Goal: Task Accomplishment & Management: Use online tool/utility

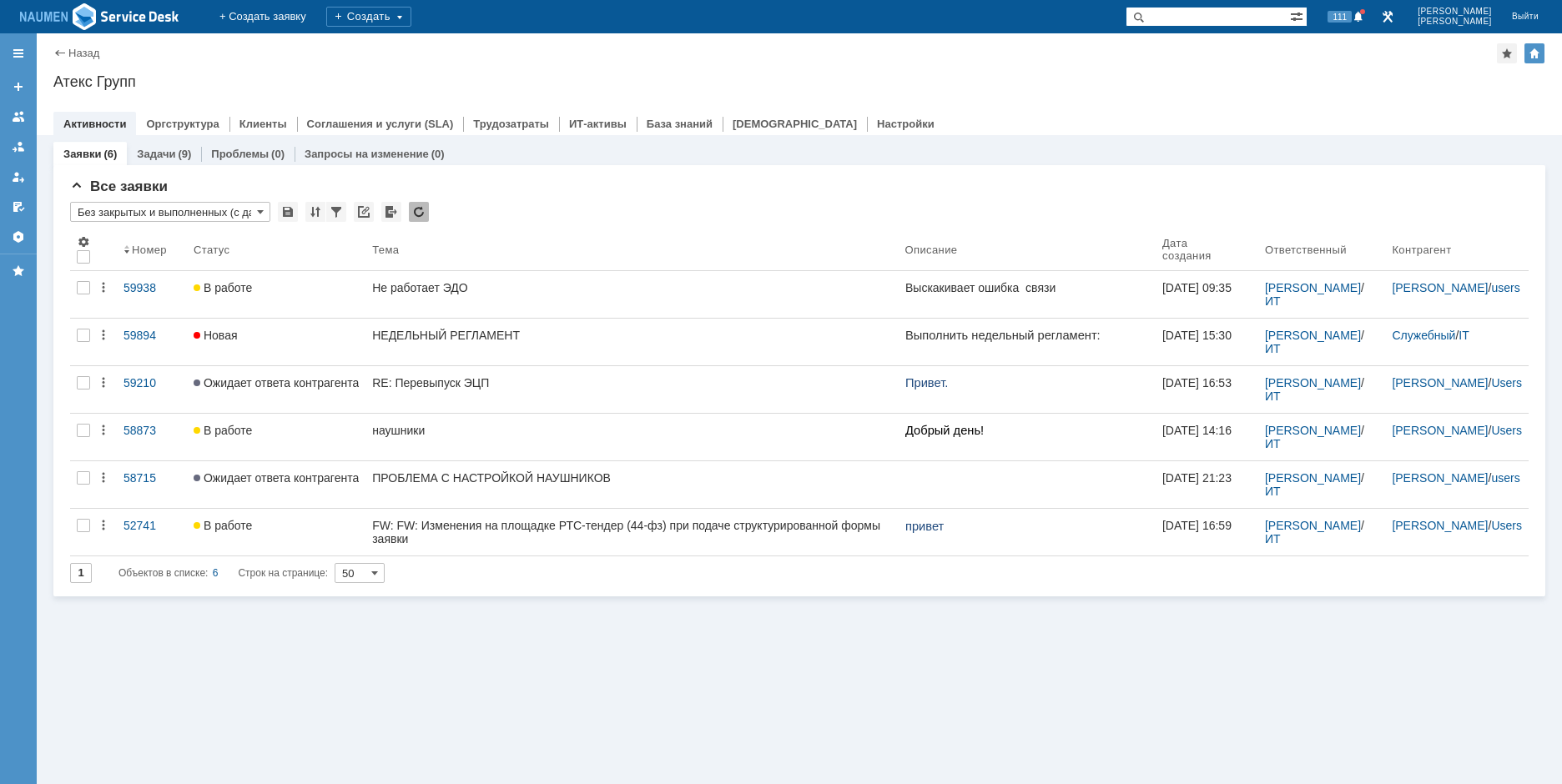
click at [1305, 70] on div "Назад | Атекс Групп Атекс Групп root$101 Активности Оргструктура Клиенты Соглаш…" at bounding box center [799, 85] width 1526 height 102
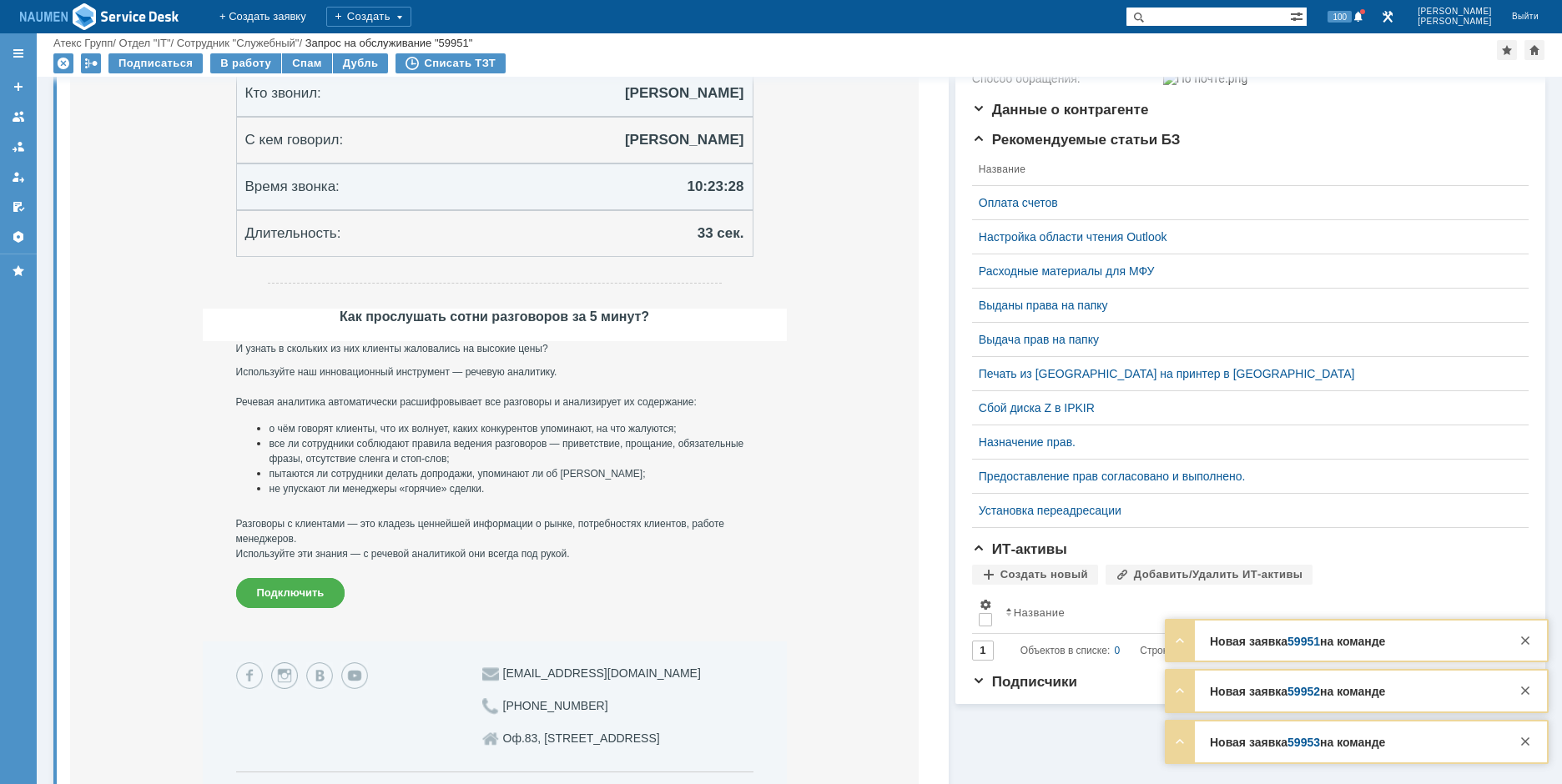
scroll to position [583, 0]
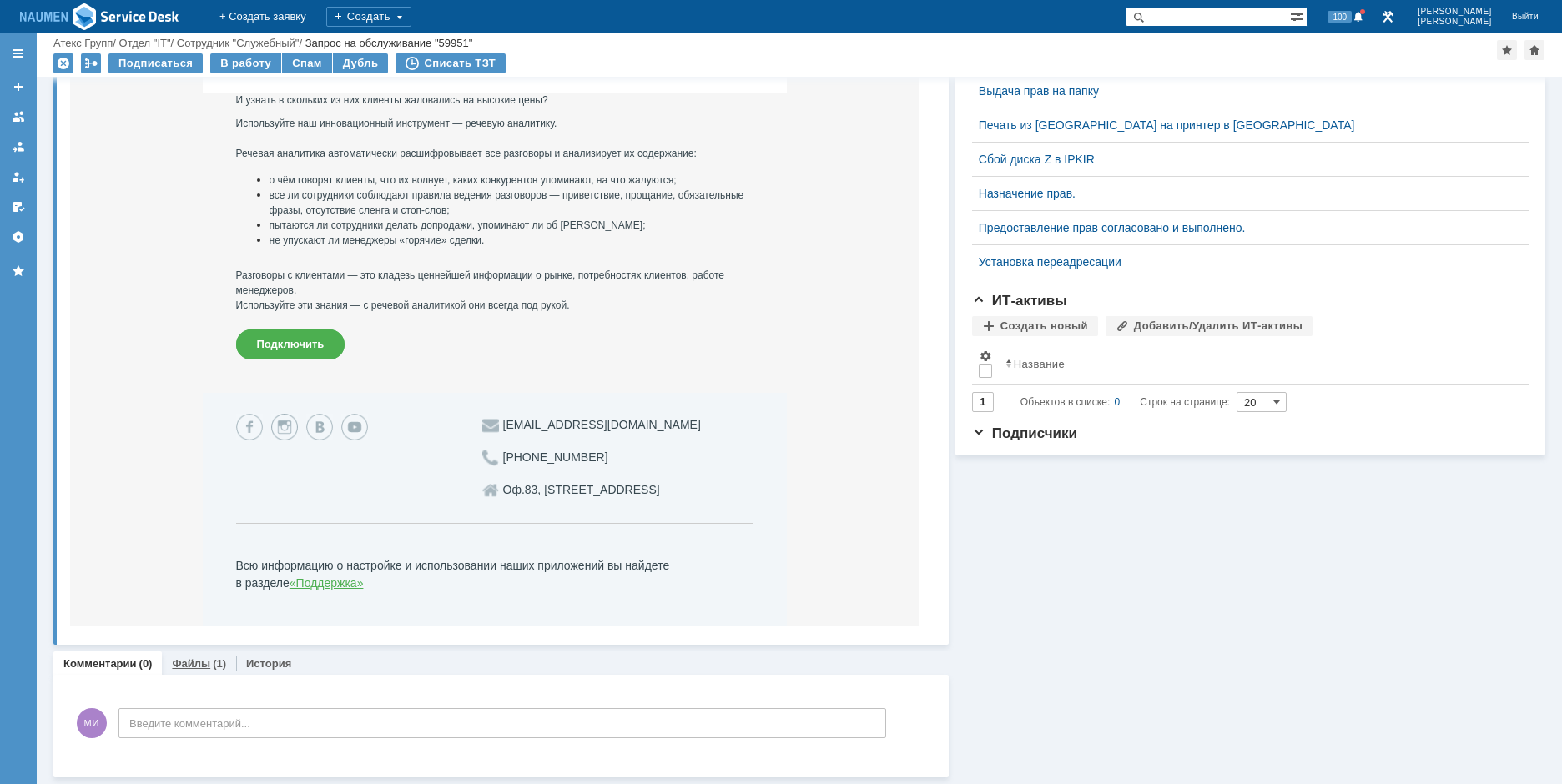
click at [197, 657] on link "Файлы" at bounding box center [191, 663] width 38 height 12
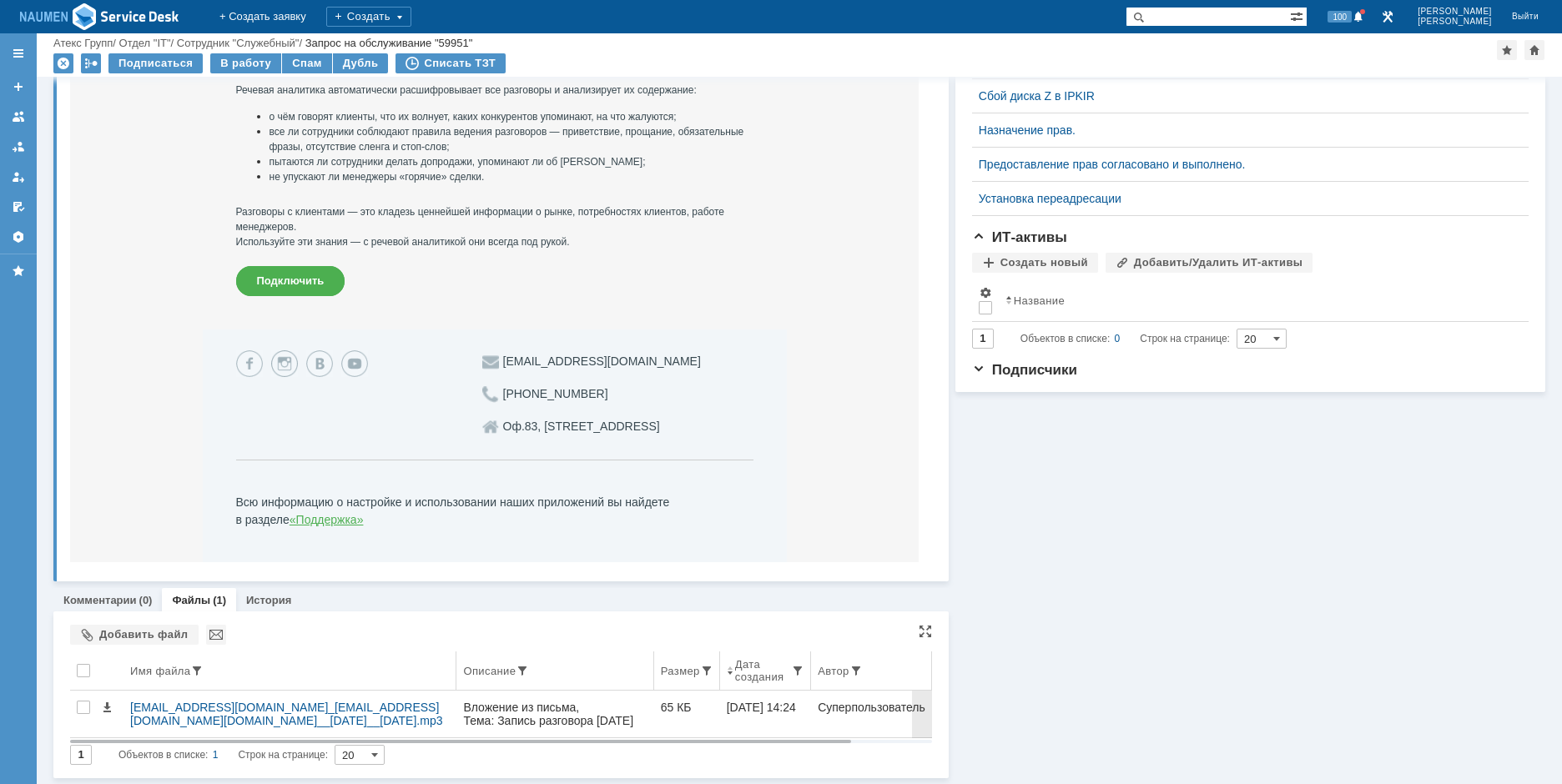
scroll to position [647, 0]
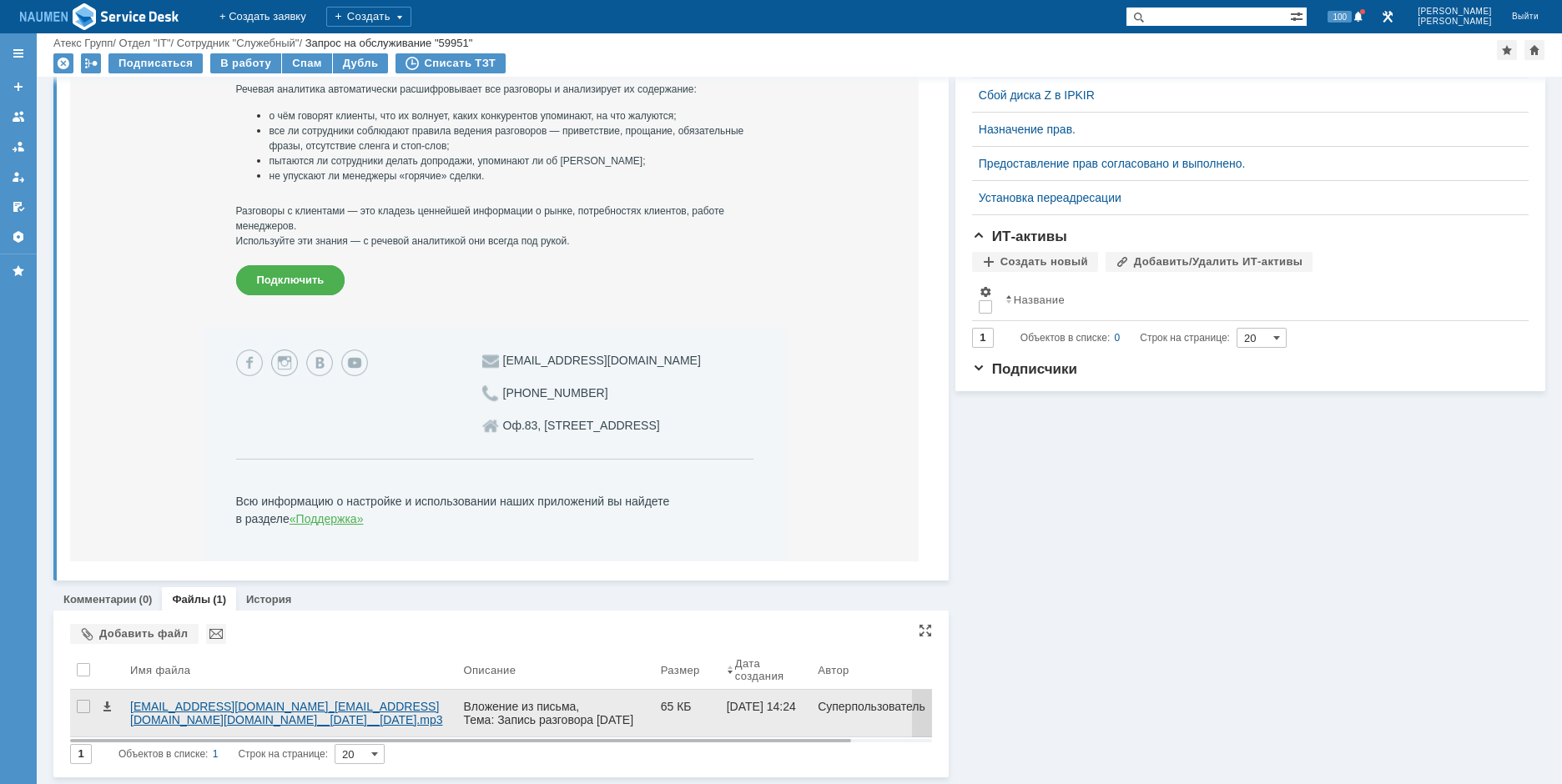
click at [194, 722] on div "sip_m.bardysheva@atex.mangosip.ru__sip_i.murzin@atex.mangosip.ru__2025.10.14__1…" at bounding box center [290, 712] width 320 height 27
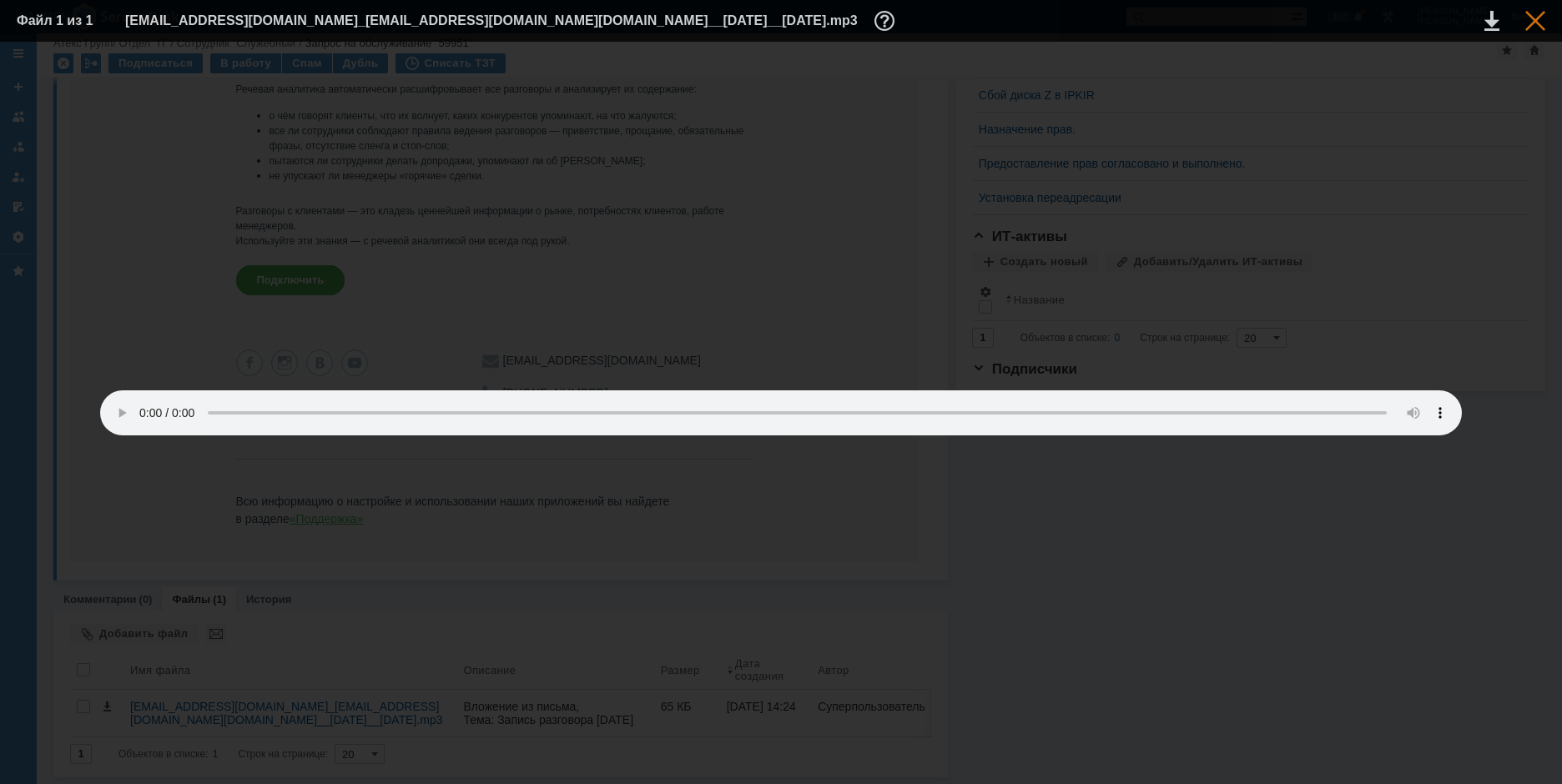
click at [1533, 17] on div at bounding box center [1535, 21] width 20 height 20
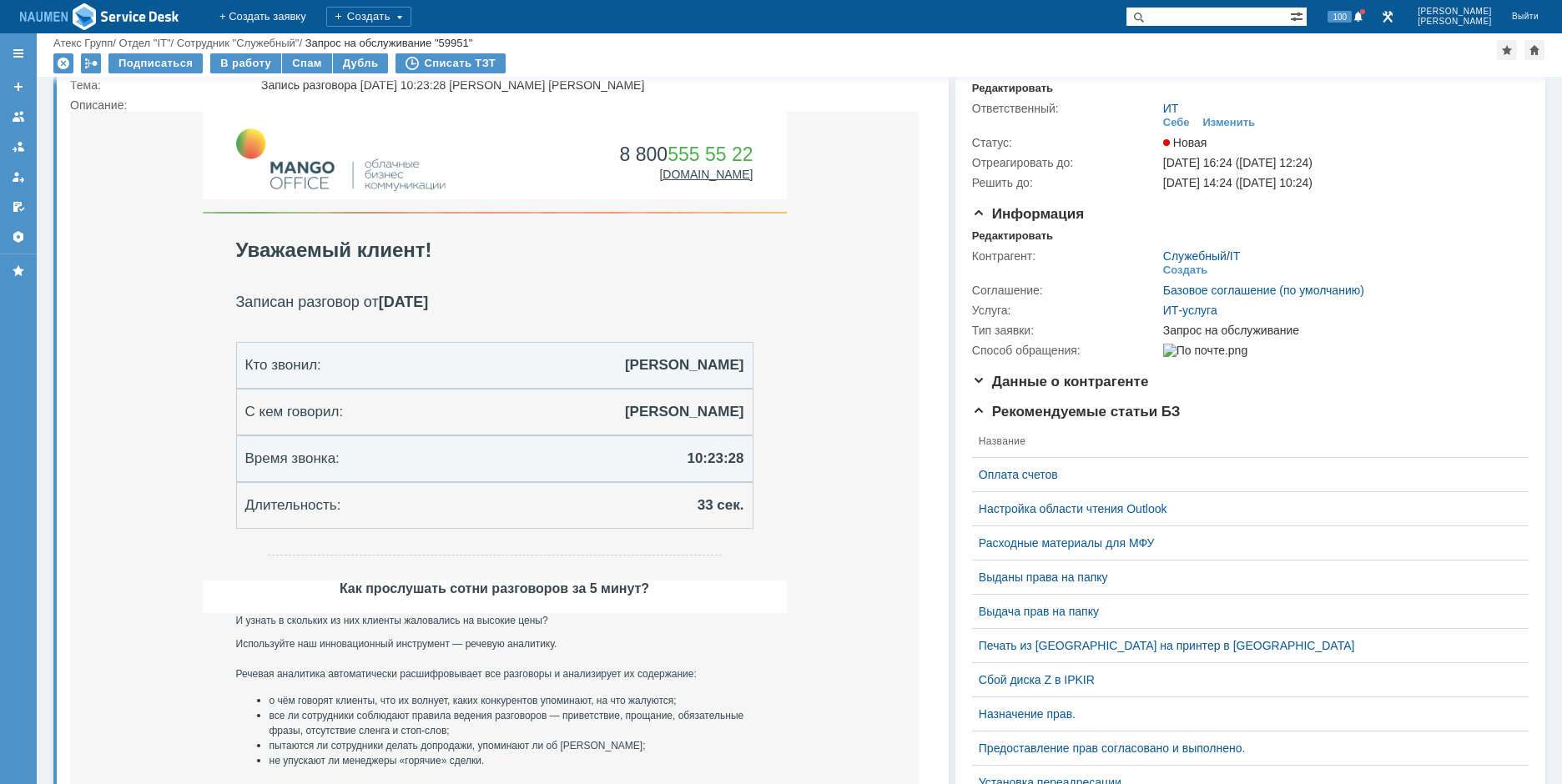
scroll to position [0, 0]
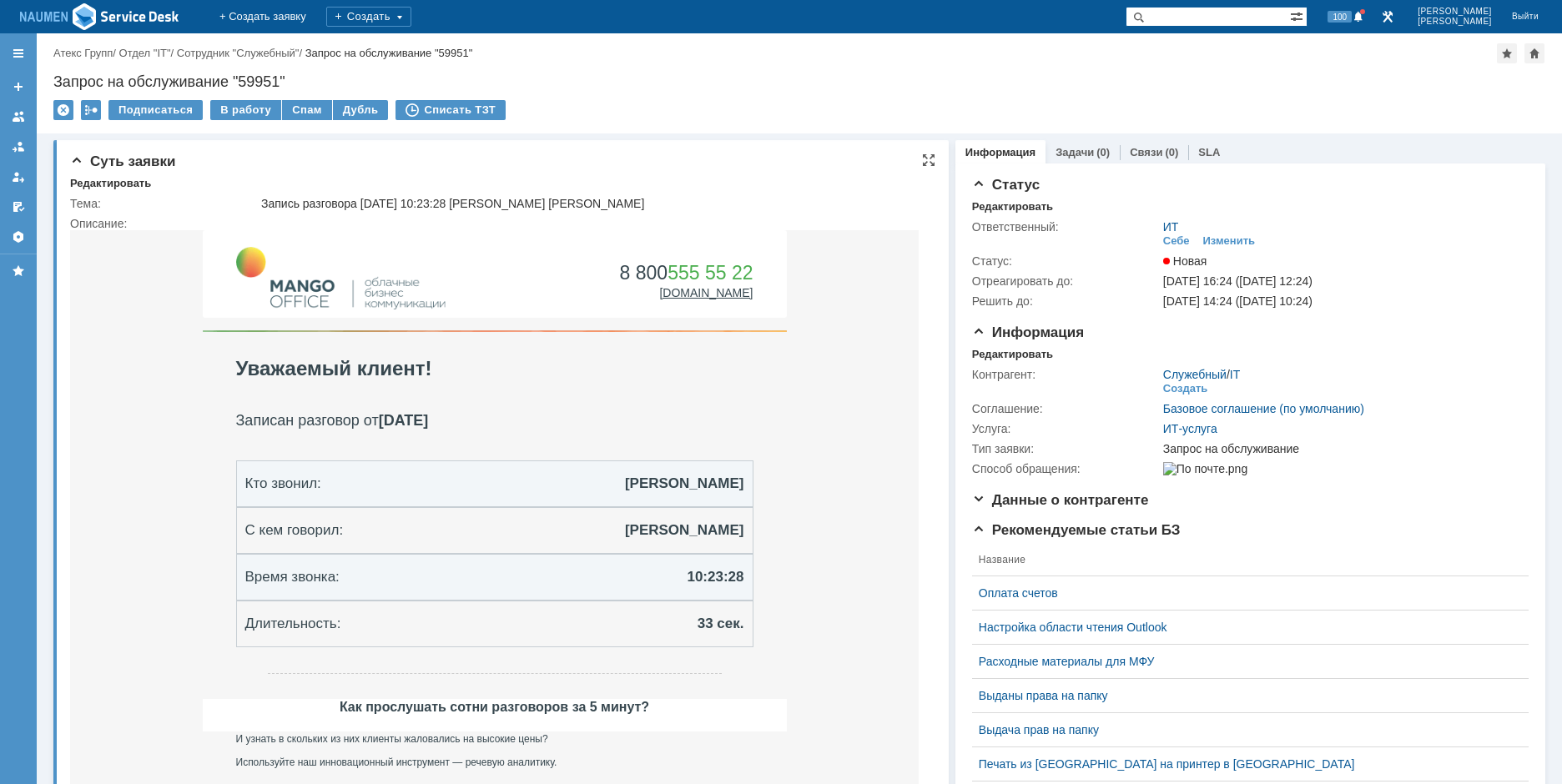
click at [118, 190] on div "Тема: Запись разговора 14.10.2025 10:23:28 Бардышева Маргарита Мурзин Иван Опис…" at bounding box center [503, 730] width 866 height 1080
click at [122, 183] on div "Редактировать" at bounding box center [111, 183] width 81 height 13
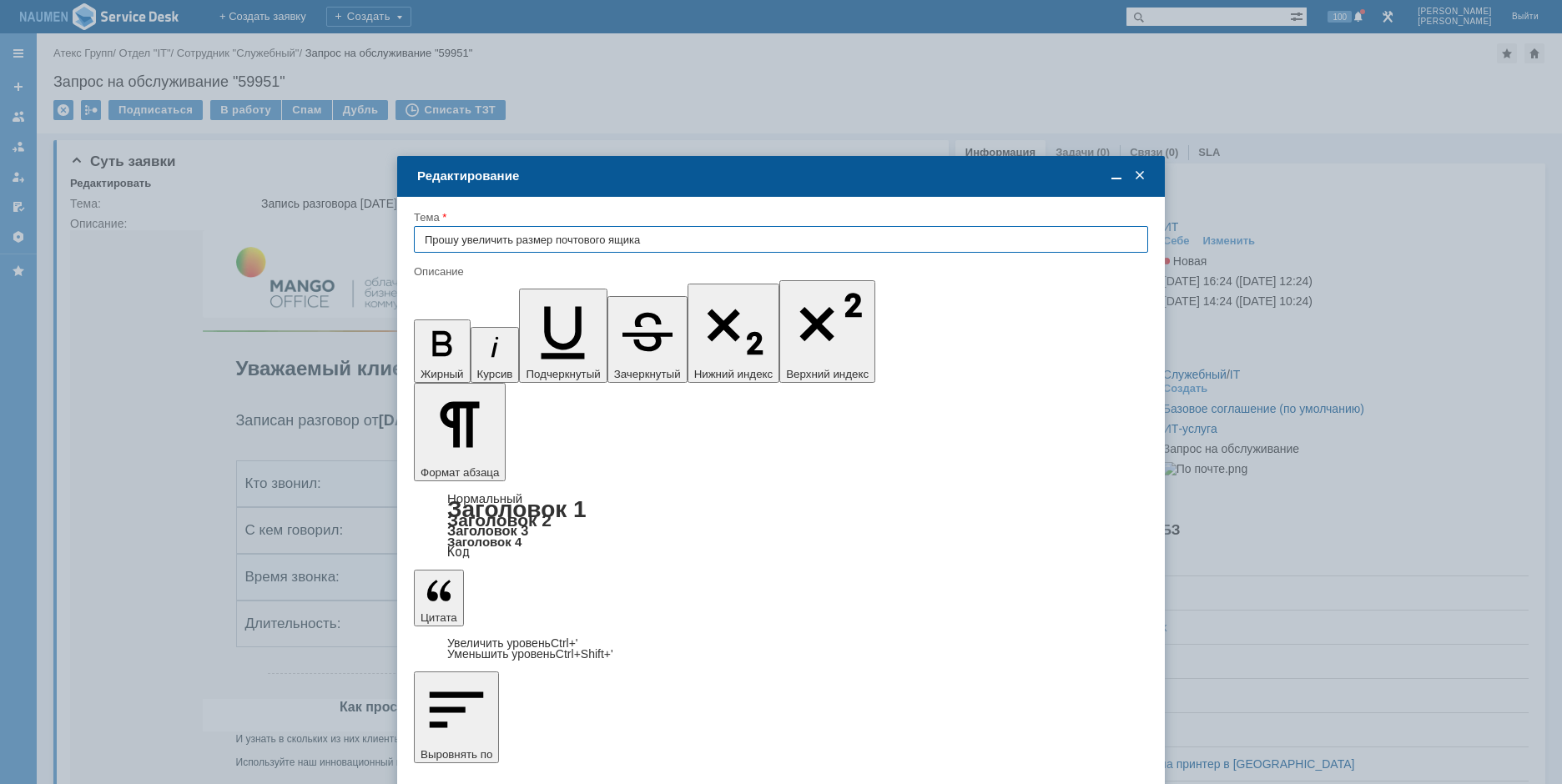
type input "Прошу увеличить размер почтового ящика"
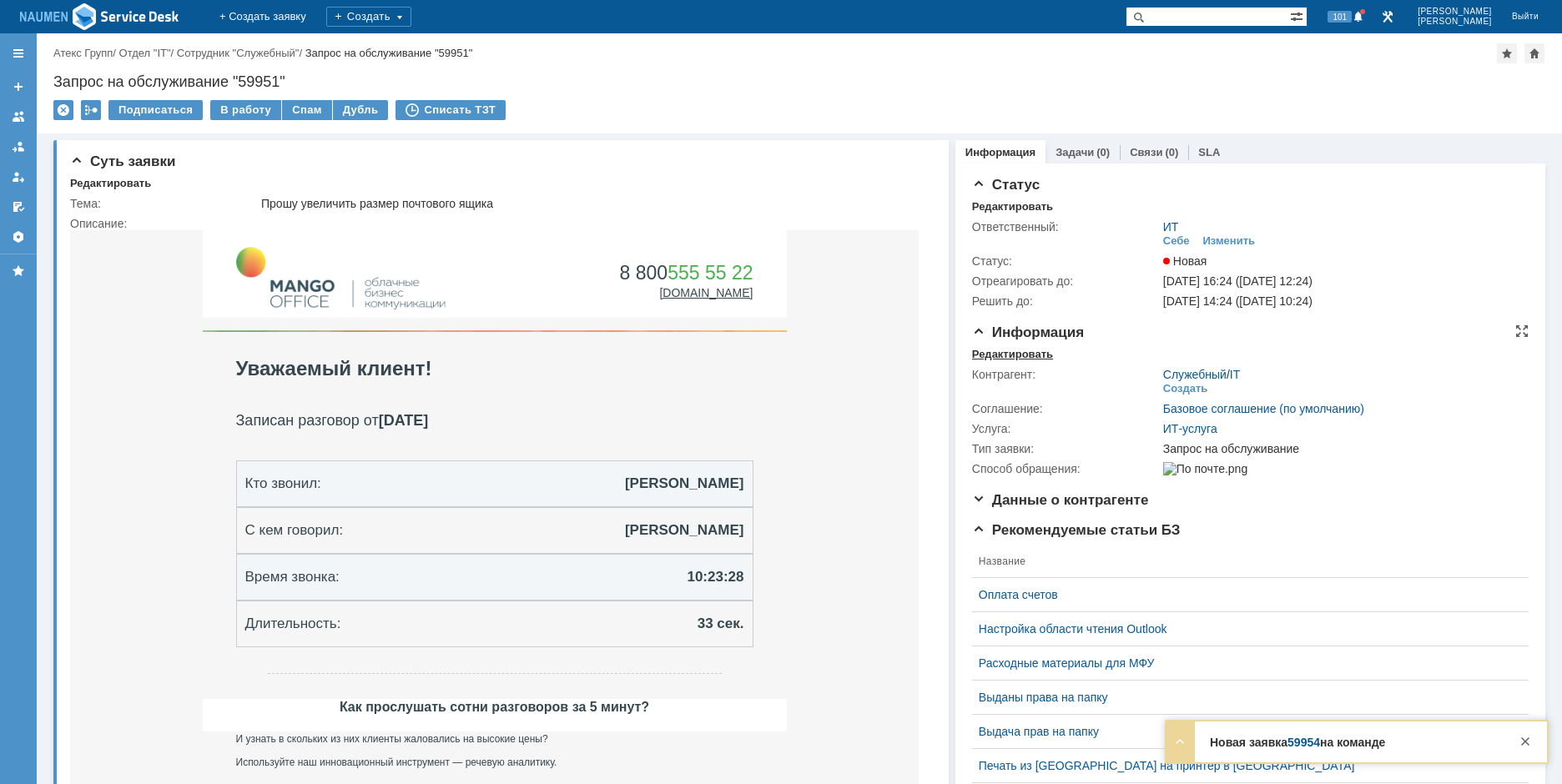
click at [1024, 351] on div "Редактировать" at bounding box center [1013, 354] width 81 height 13
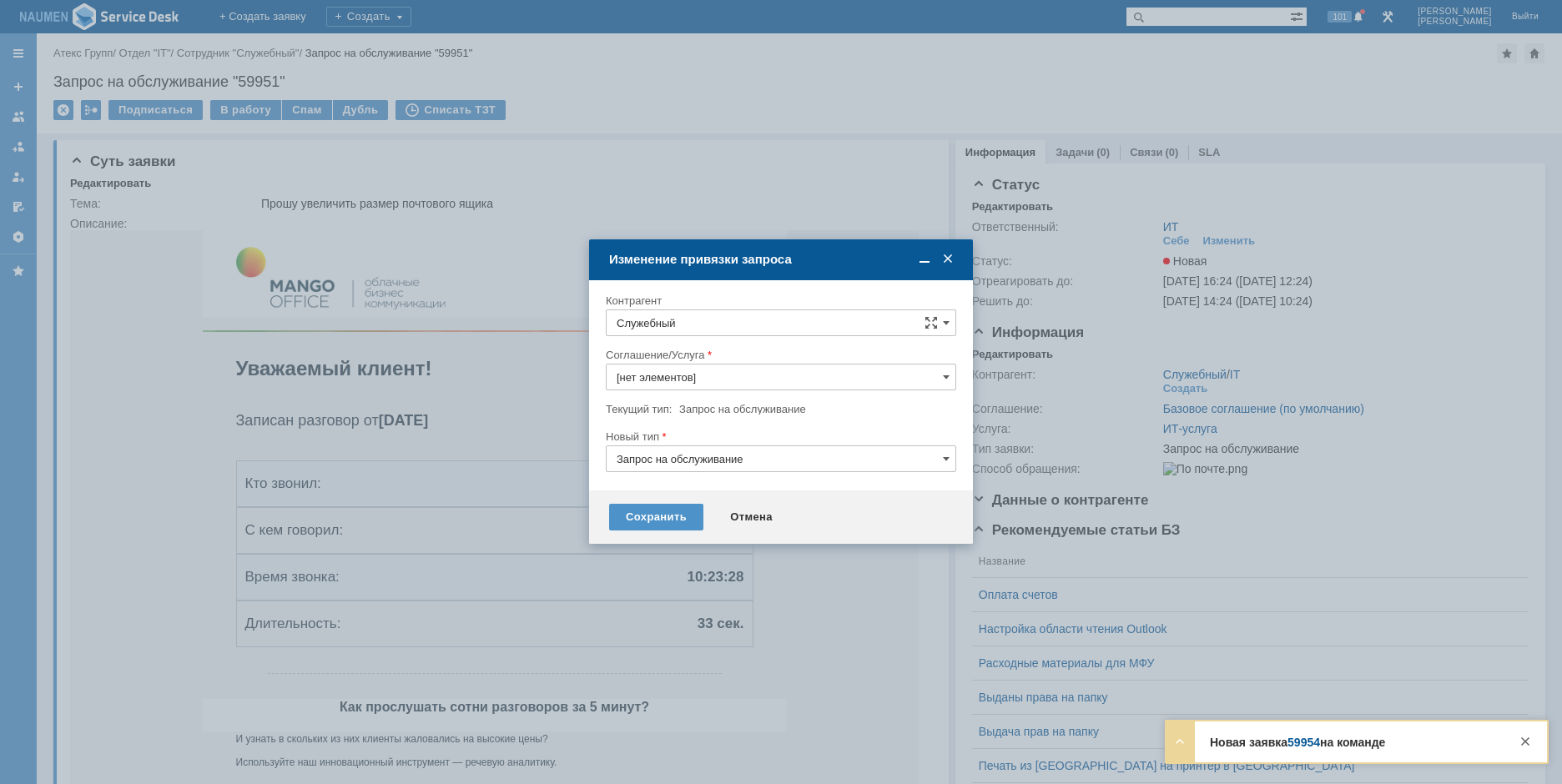
type input "ИТ-услуга"
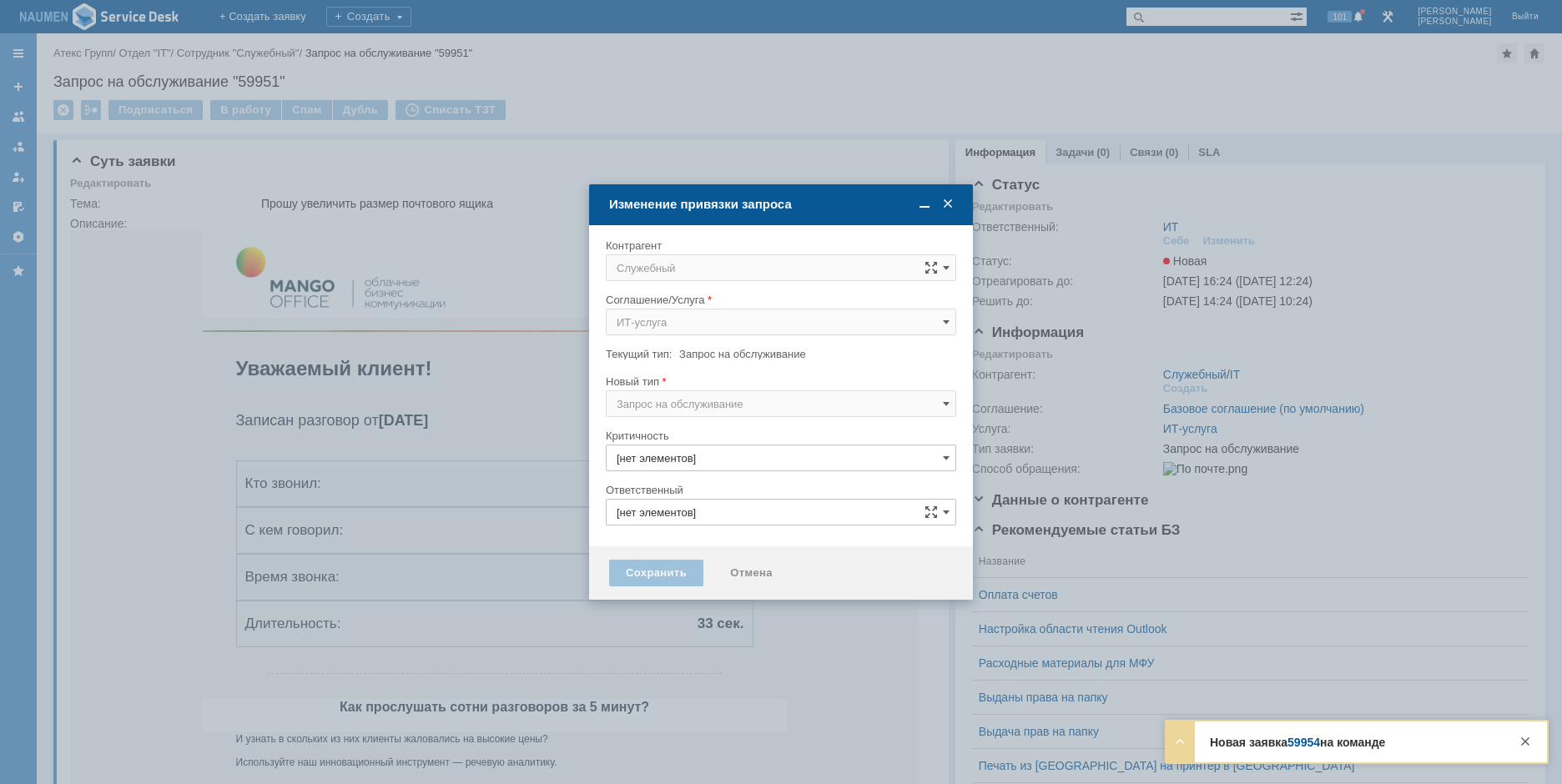
type input "3. Низкая"
type input "ИТ"
type input "[не указано]"
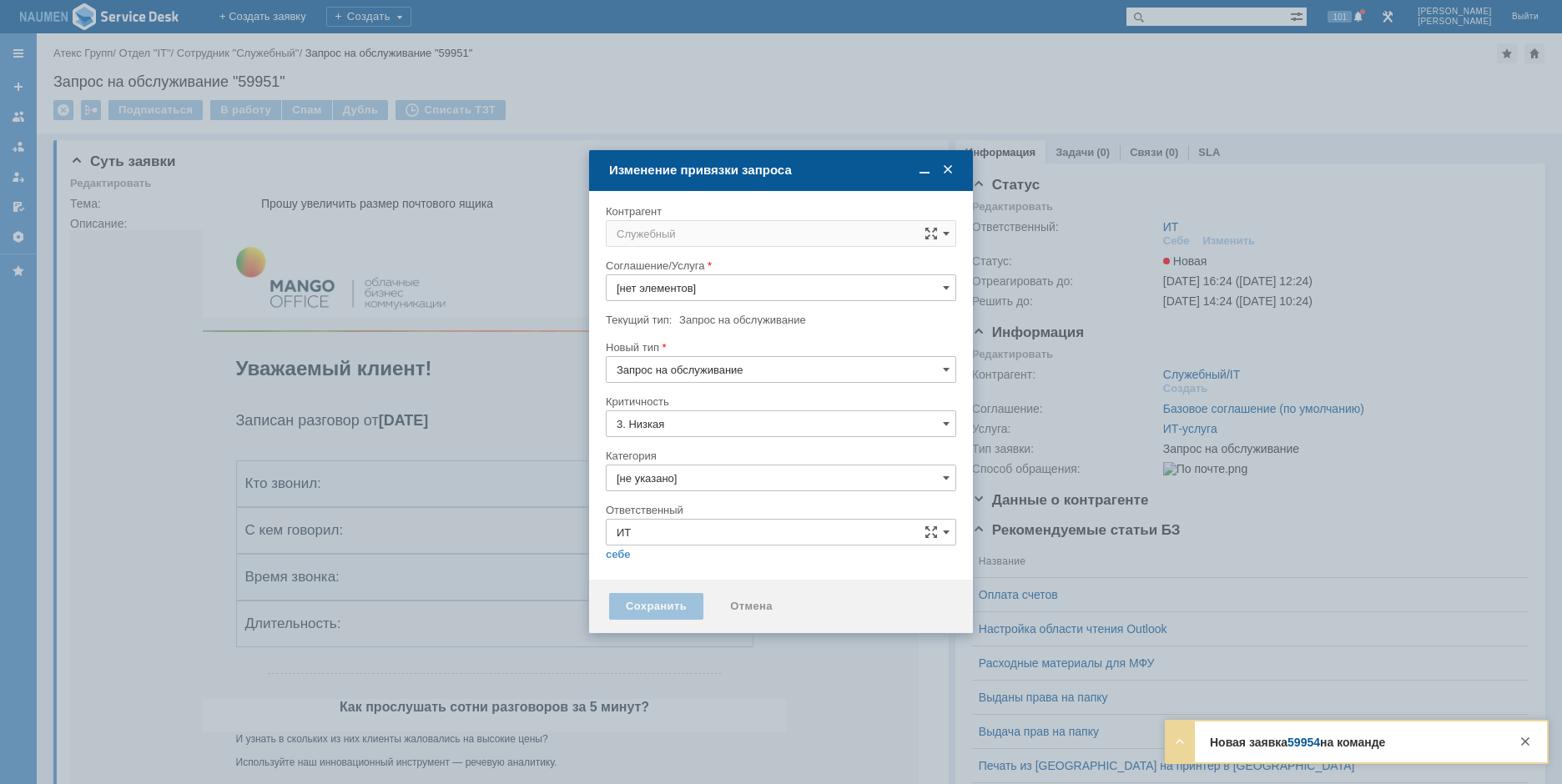
type input "ИТ-услуга"
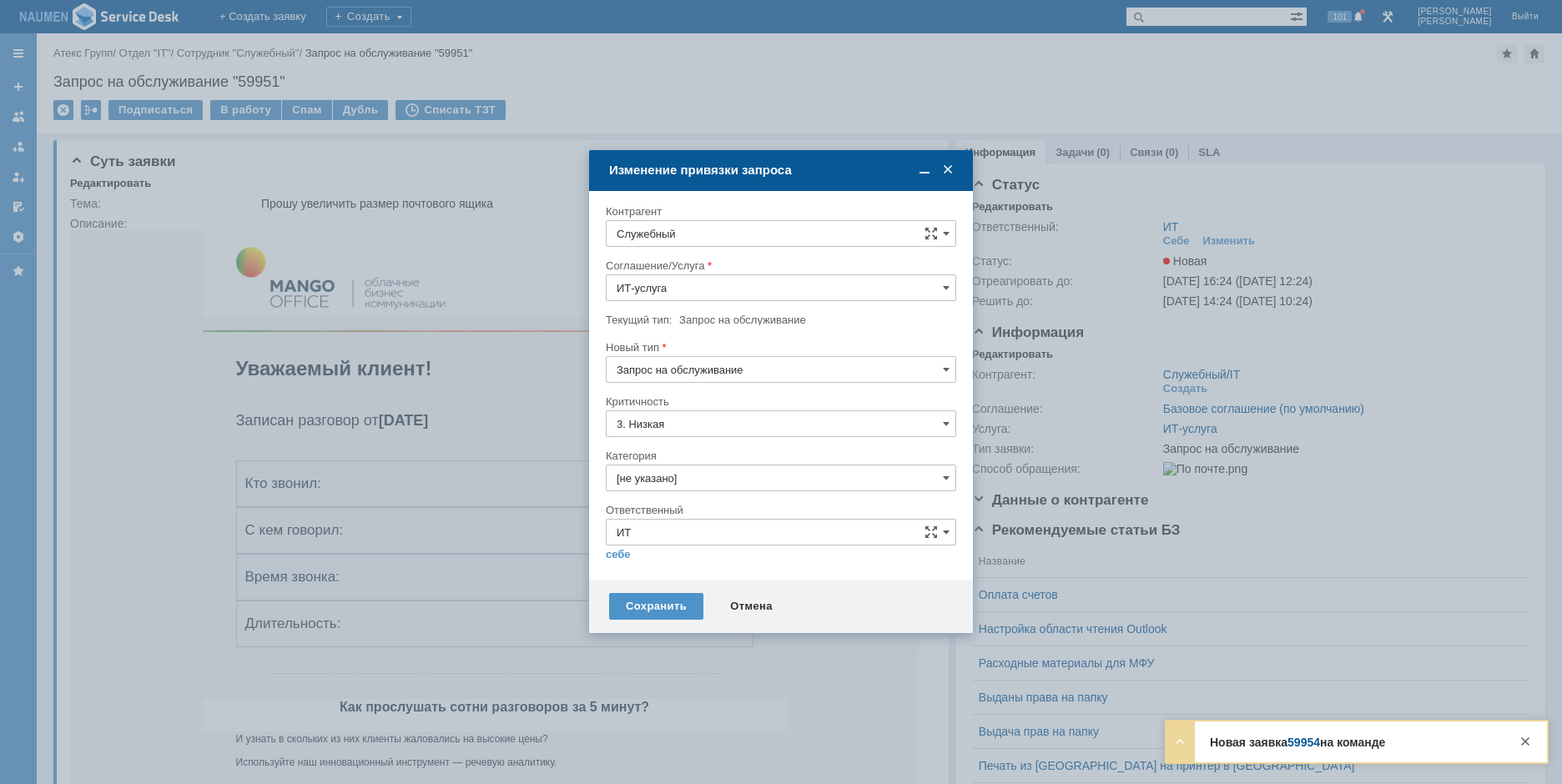
click at [732, 231] on input "Служебный" at bounding box center [781, 233] width 351 height 27
click at [745, 395] on div "Шереметева Наталья" at bounding box center [781, 386] width 349 height 28
type input "Шереметева Наталья"
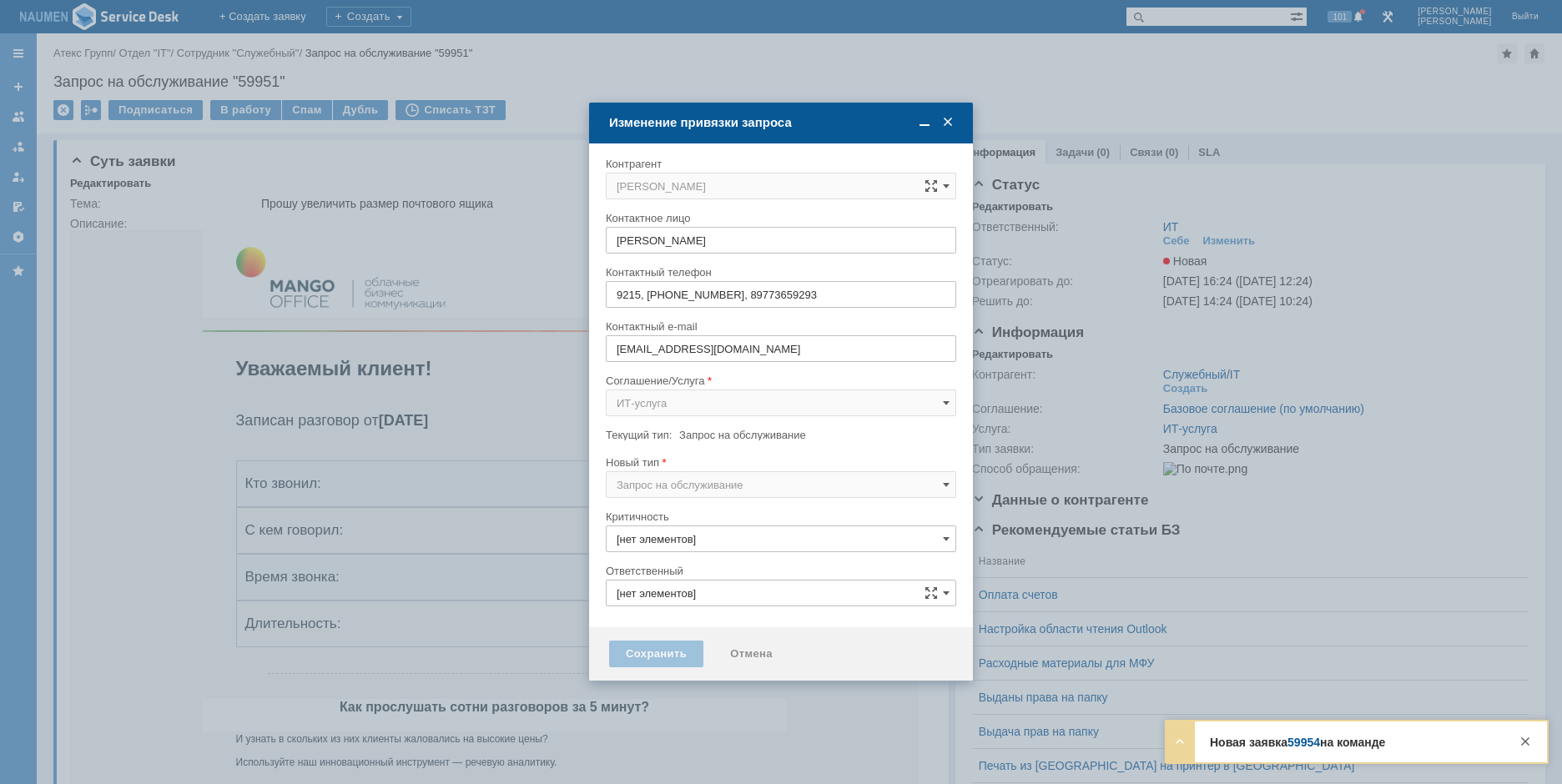
type input "3. Низкая"
type input "[не указано]"
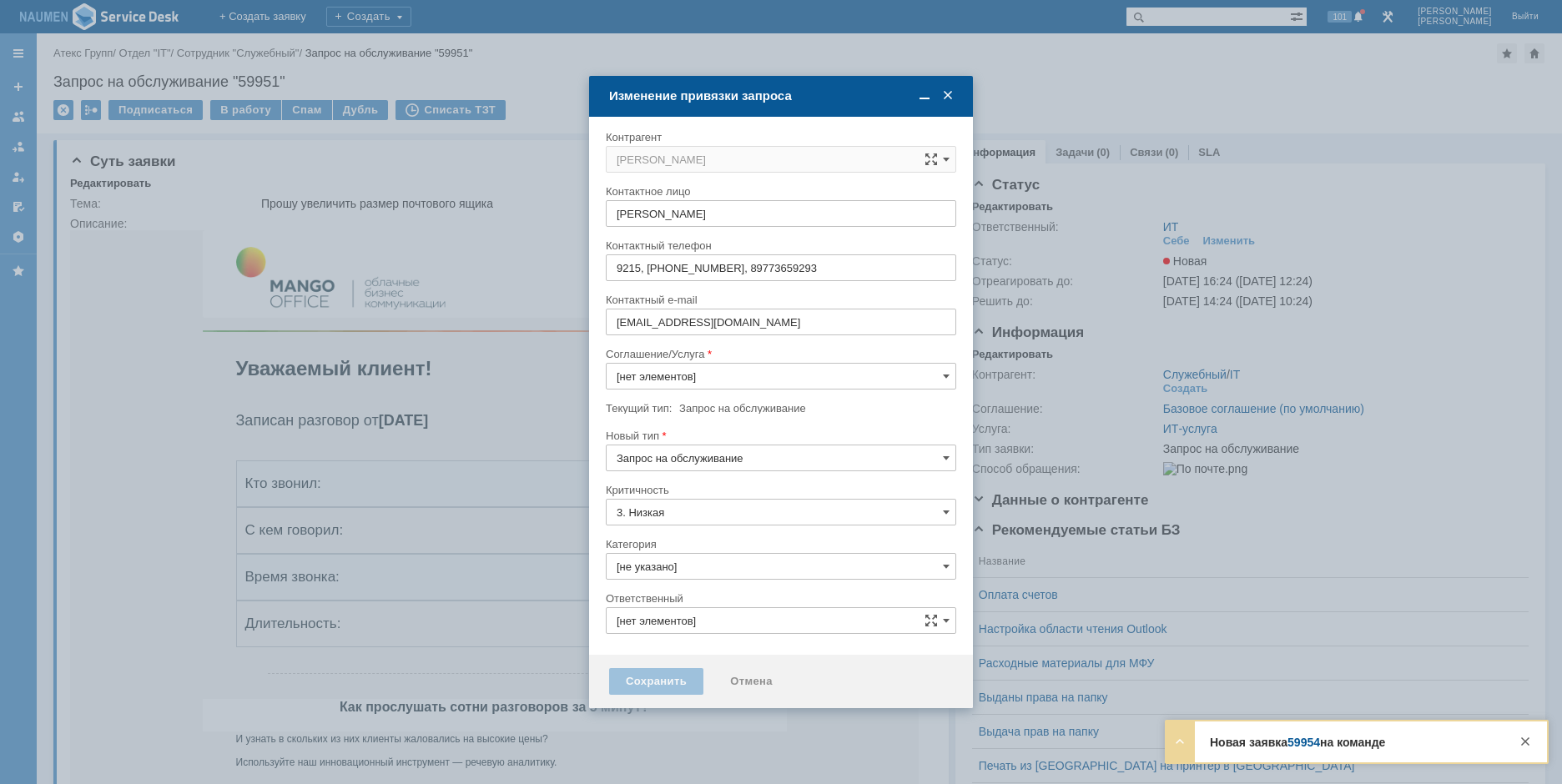
type input "ИТ-услуга"
type input "ИТ"
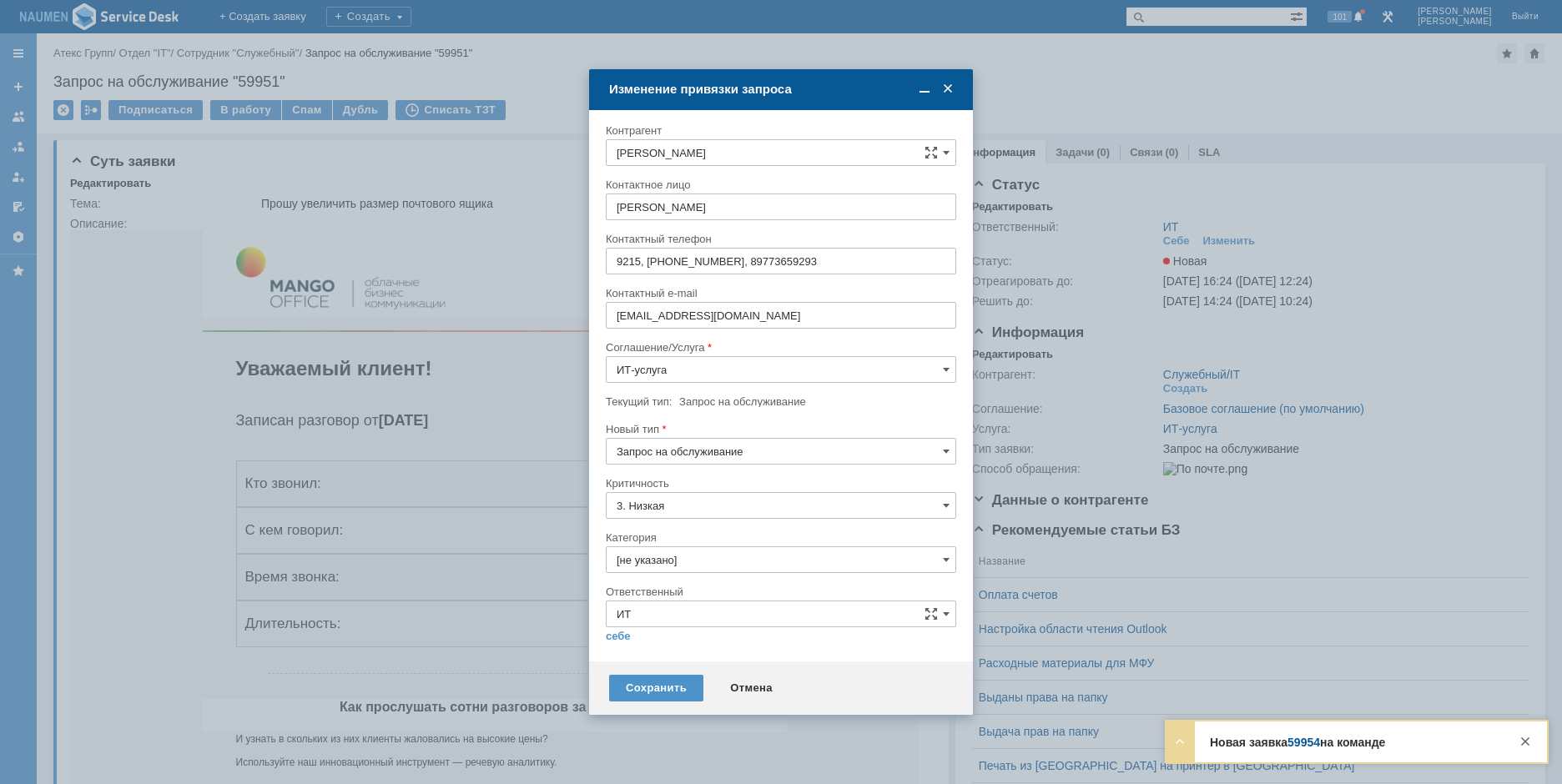
click at [737, 450] on input "Запрос на обслуживание" at bounding box center [781, 451] width 351 height 27
click at [738, 447] on input "Запрос на обслуживание" at bounding box center [781, 451] width 351 height 27
click at [844, 422] on div "Новый тип" at bounding box center [781, 430] width 351 height 16
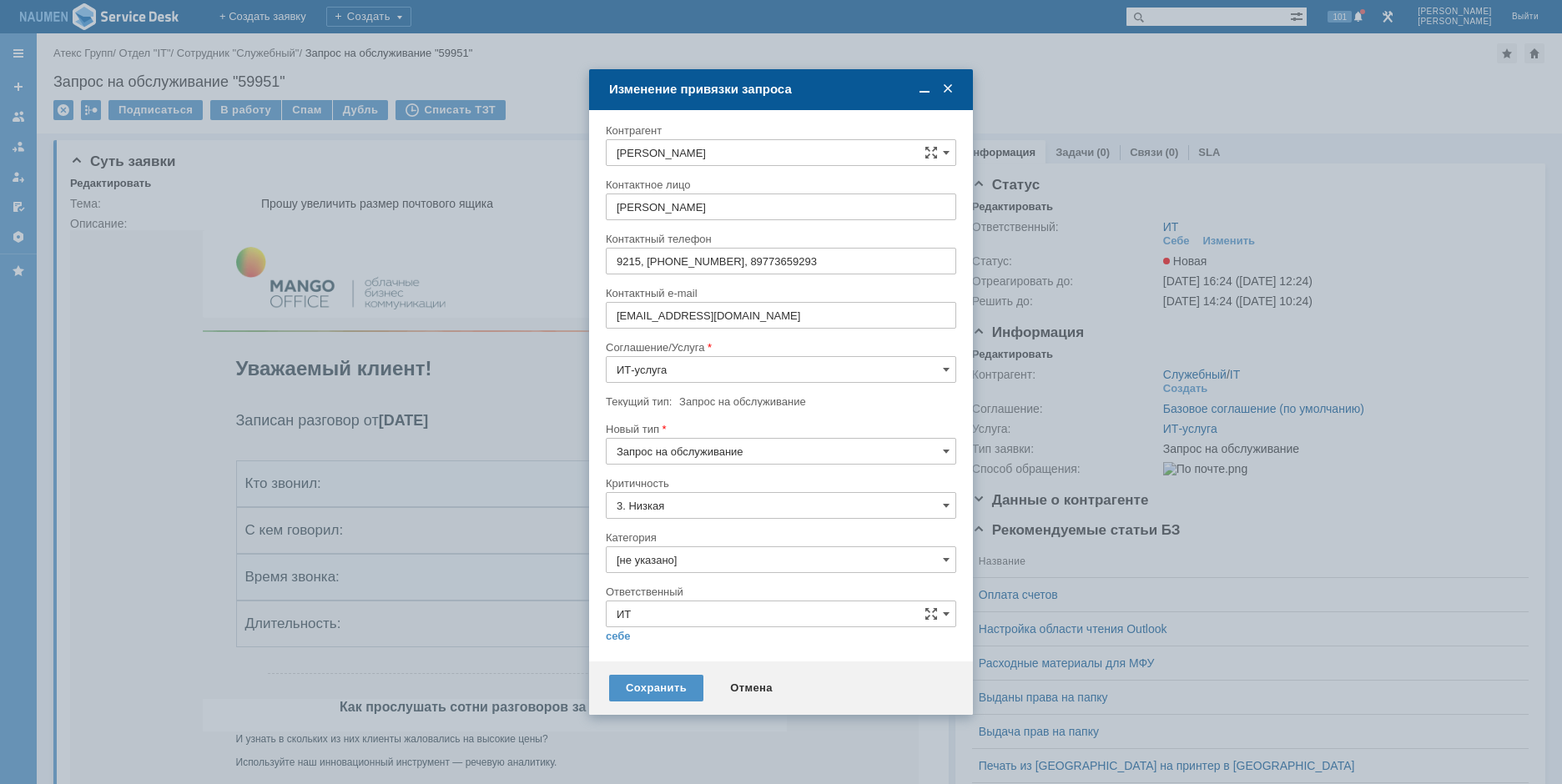
type input "Запрос на обслуживание"
click at [677, 555] on input "[не указано]" at bounding box center [781, 560] width 351 height 27
click at [659, 651] on span "Почта" at bounding box center [781, 653] width 329 height 13
type input "Почта"
click at [619, 635] on link "себе" at bounding box center [618, 635] width 25 height 13
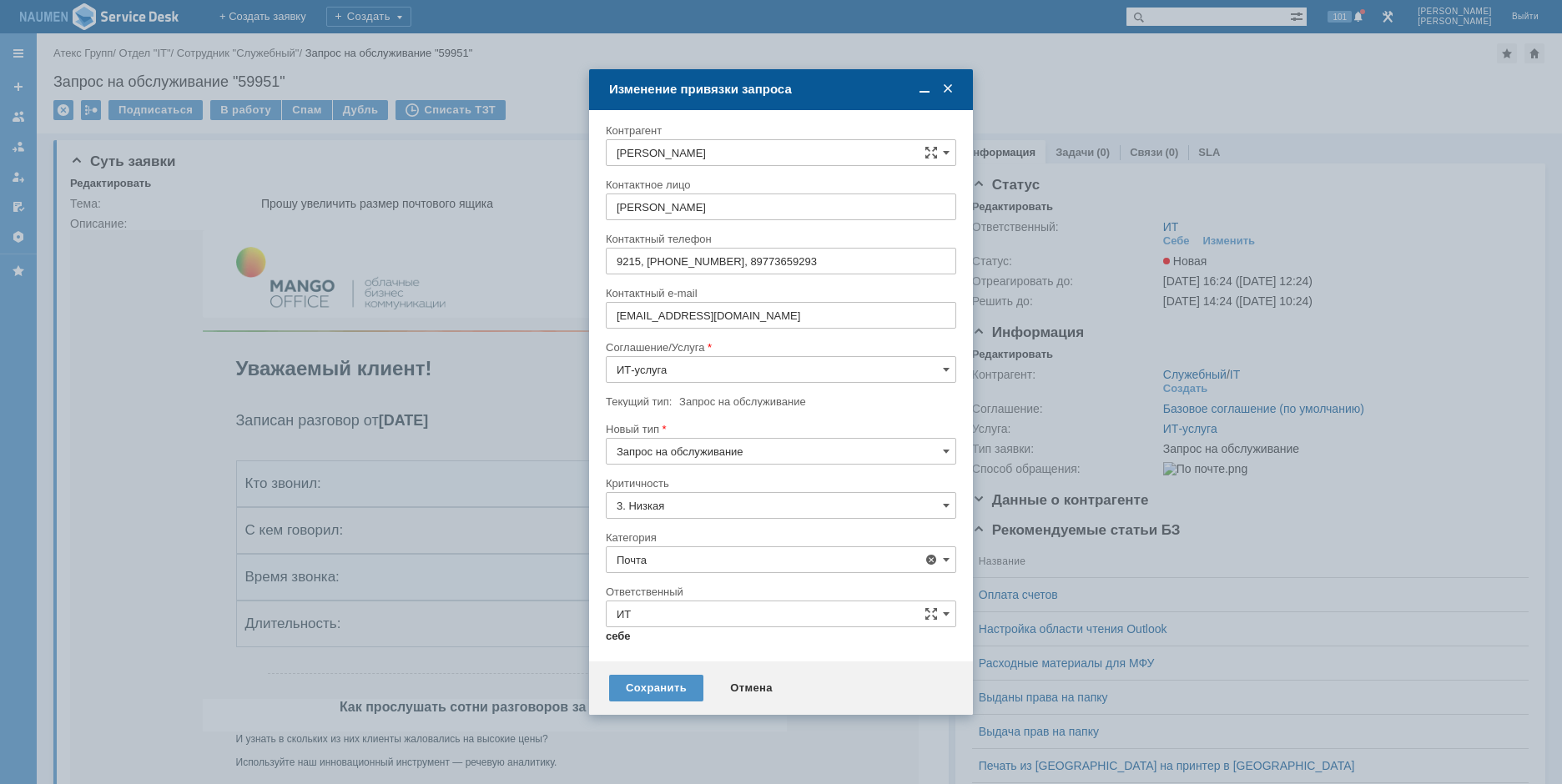
type input "Мурзин Иван"
type input "Почта"
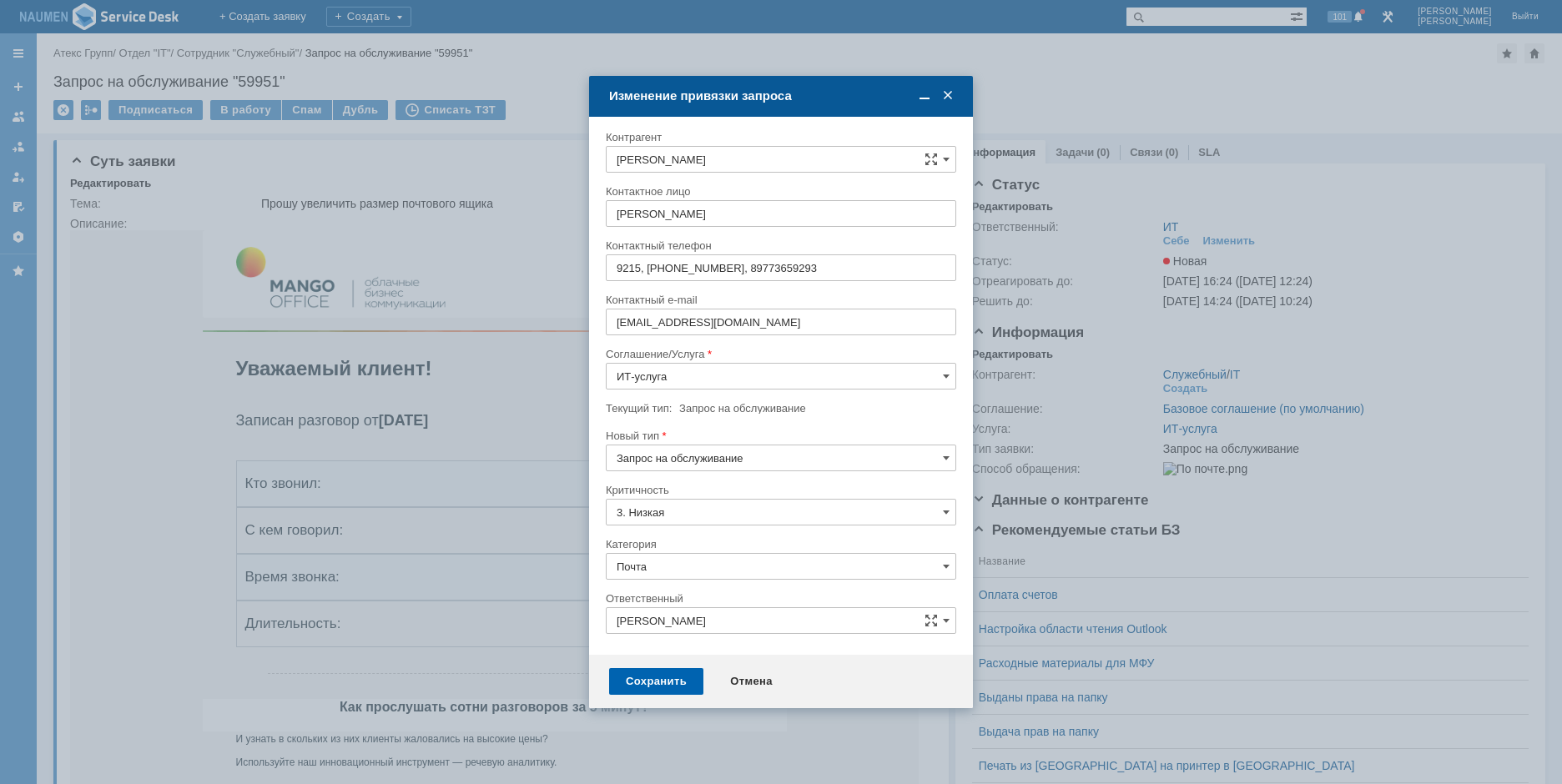
click at [647, 669] on div "Сохранить" at bounding box center [656, 681] width 94 height 27
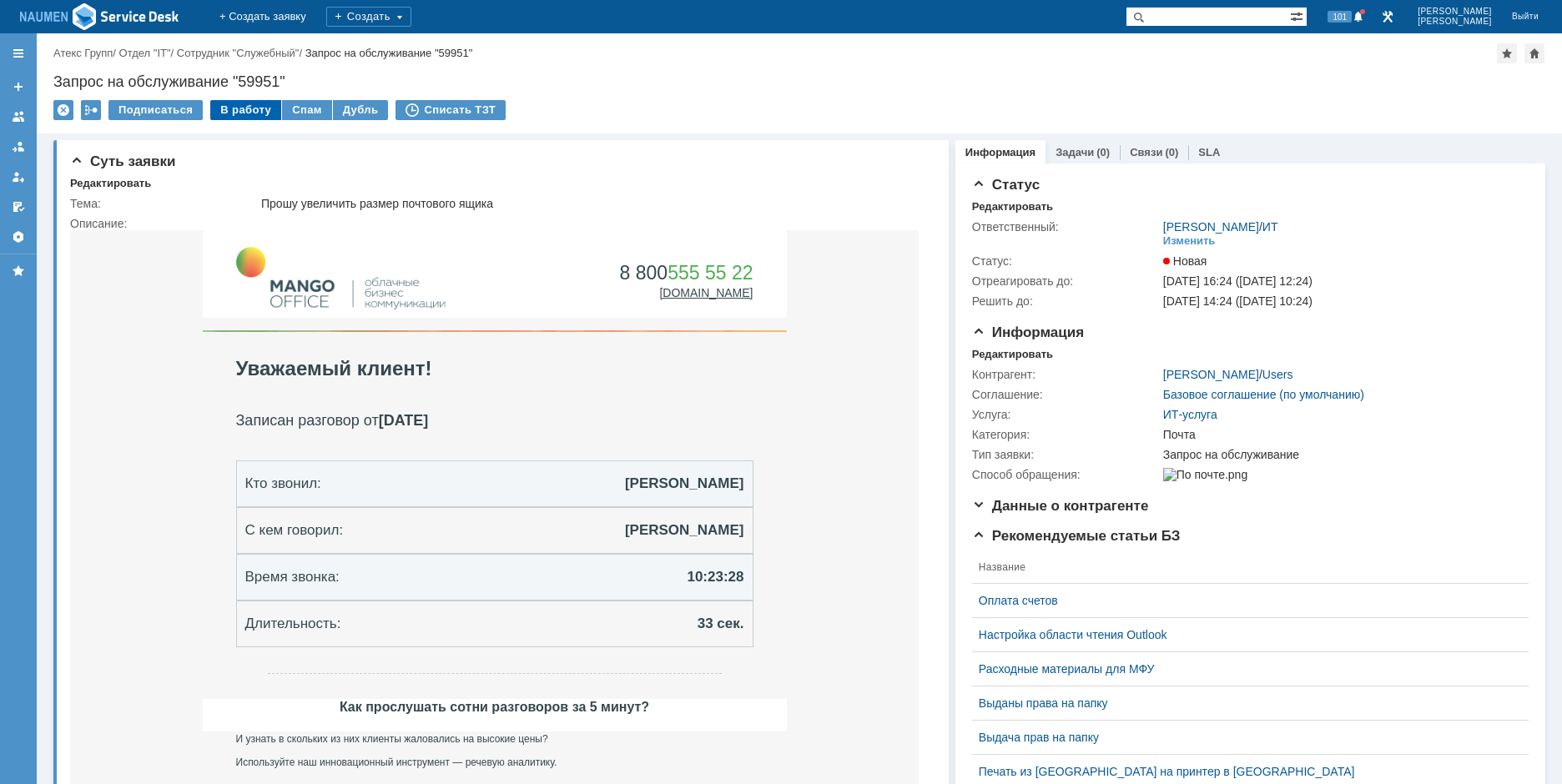
drag, startPoint x: 230, startPoint y: 109, endPoint x: 239, endPoint y: 116, distance: 11.4
click at [232, 109] on div "В работу" at bounding box center [245, 110] width 71 height 20
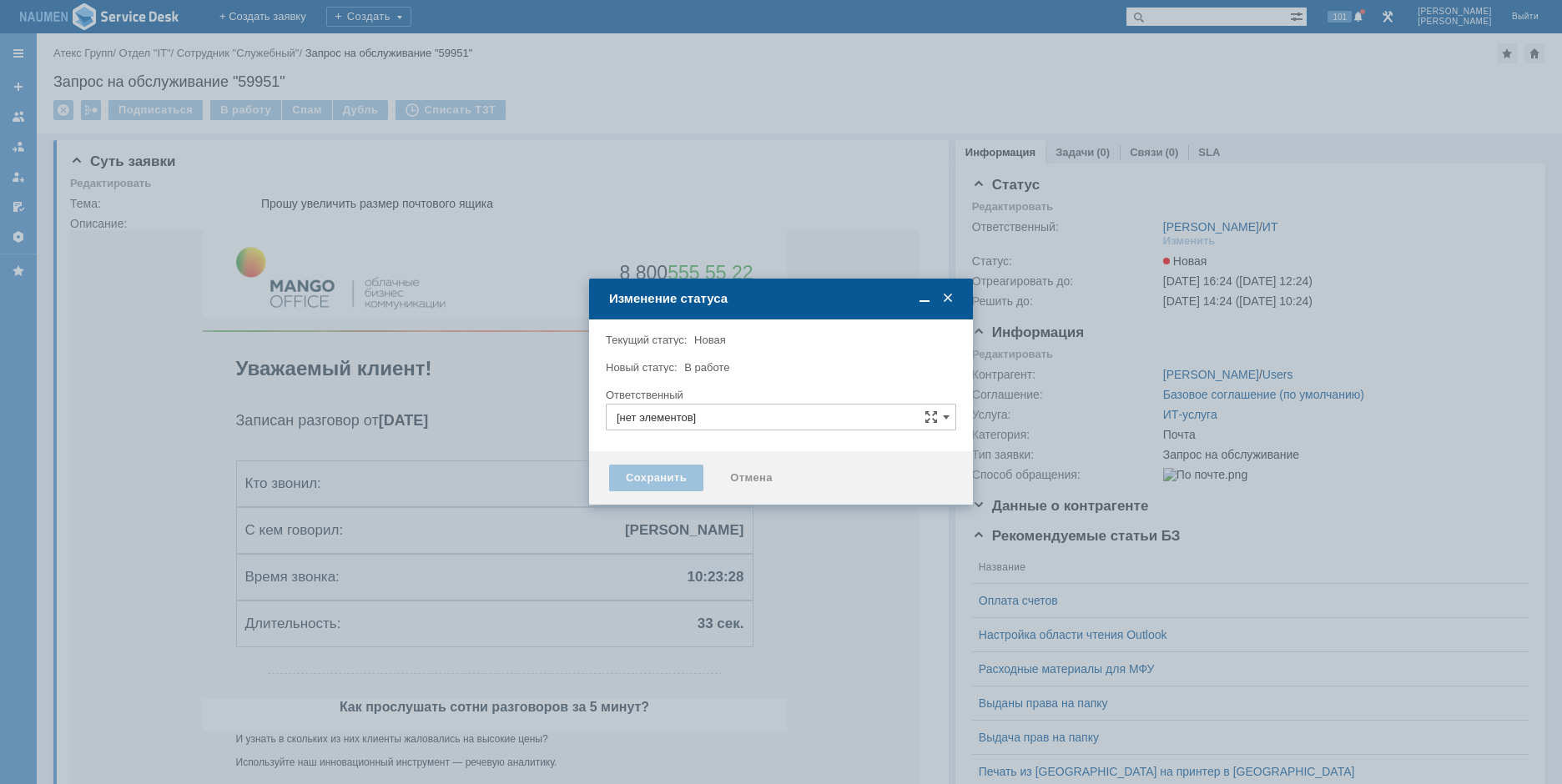
type input "Мурзин Иван"
type input "Почта"
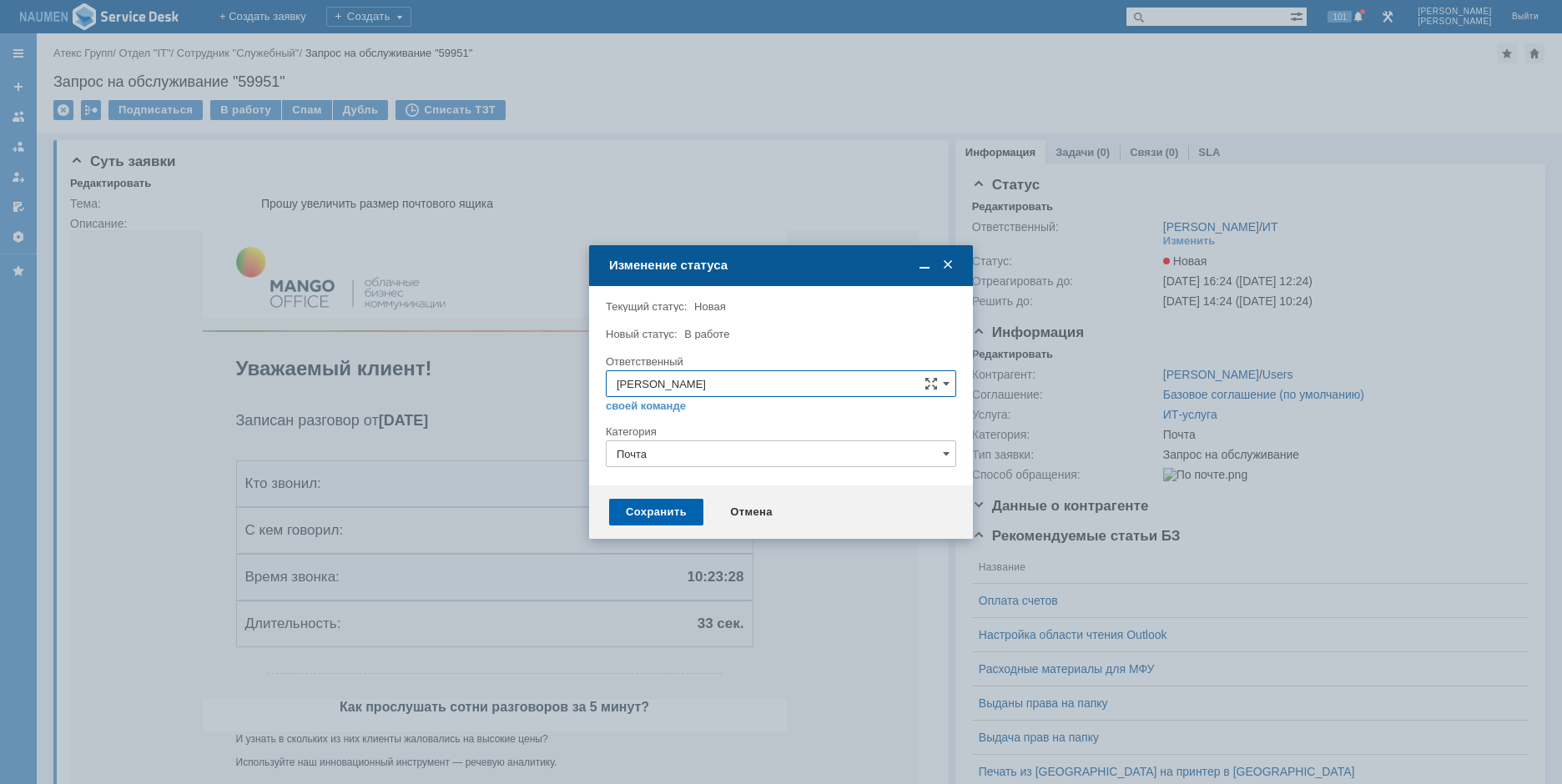
click at [659, 510] on div "Сохранить" at bounding box center [656, 512] width 94 height 27
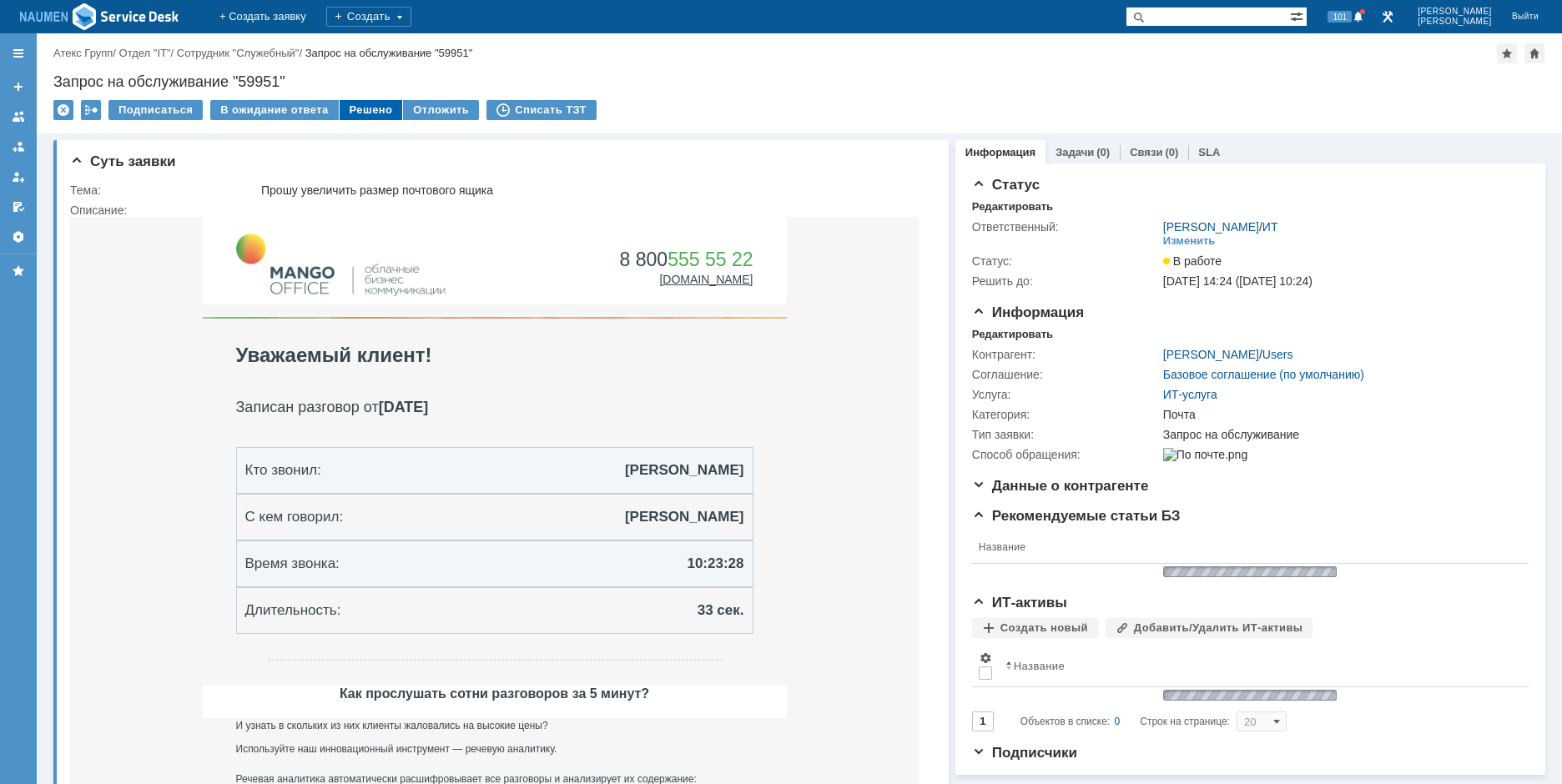
click at [362, 115] on div "Решено" at bounding box center [371, 110] width 63 height 20
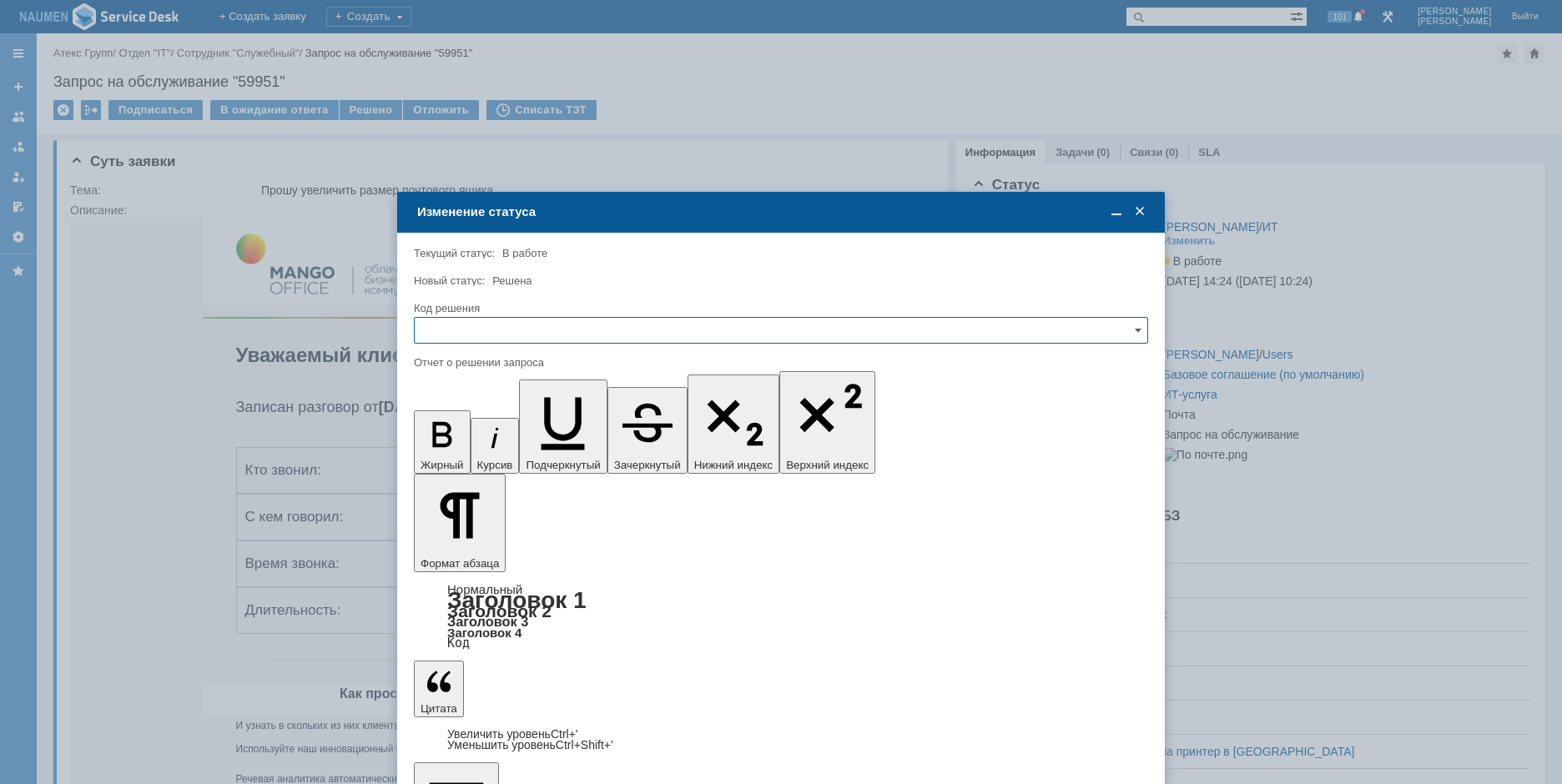
click at [559, 334] on input "text" at bounding box center [781, 330] width 734 height 27
click at [494, 441] on span "Решено" at bounding box center [781, 443] width 713 height 13
type input "Решено"
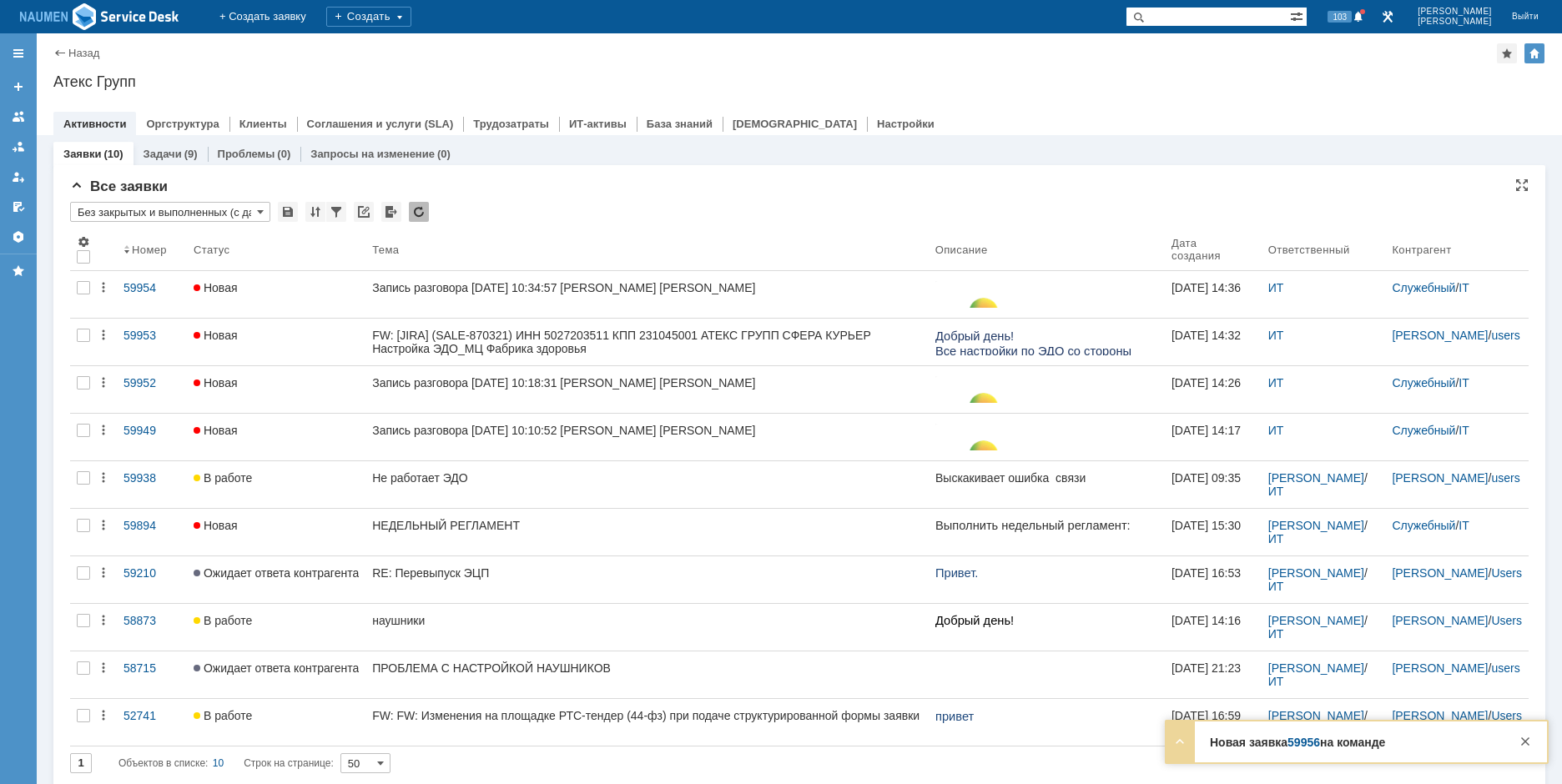
click at [1281, 92] on div "Назад | Атекс Групп Атекс Групп root$101 Активности Оргструктура Клиенты Соглаш…" at bounding box center [799, 85] width 1526 height 102
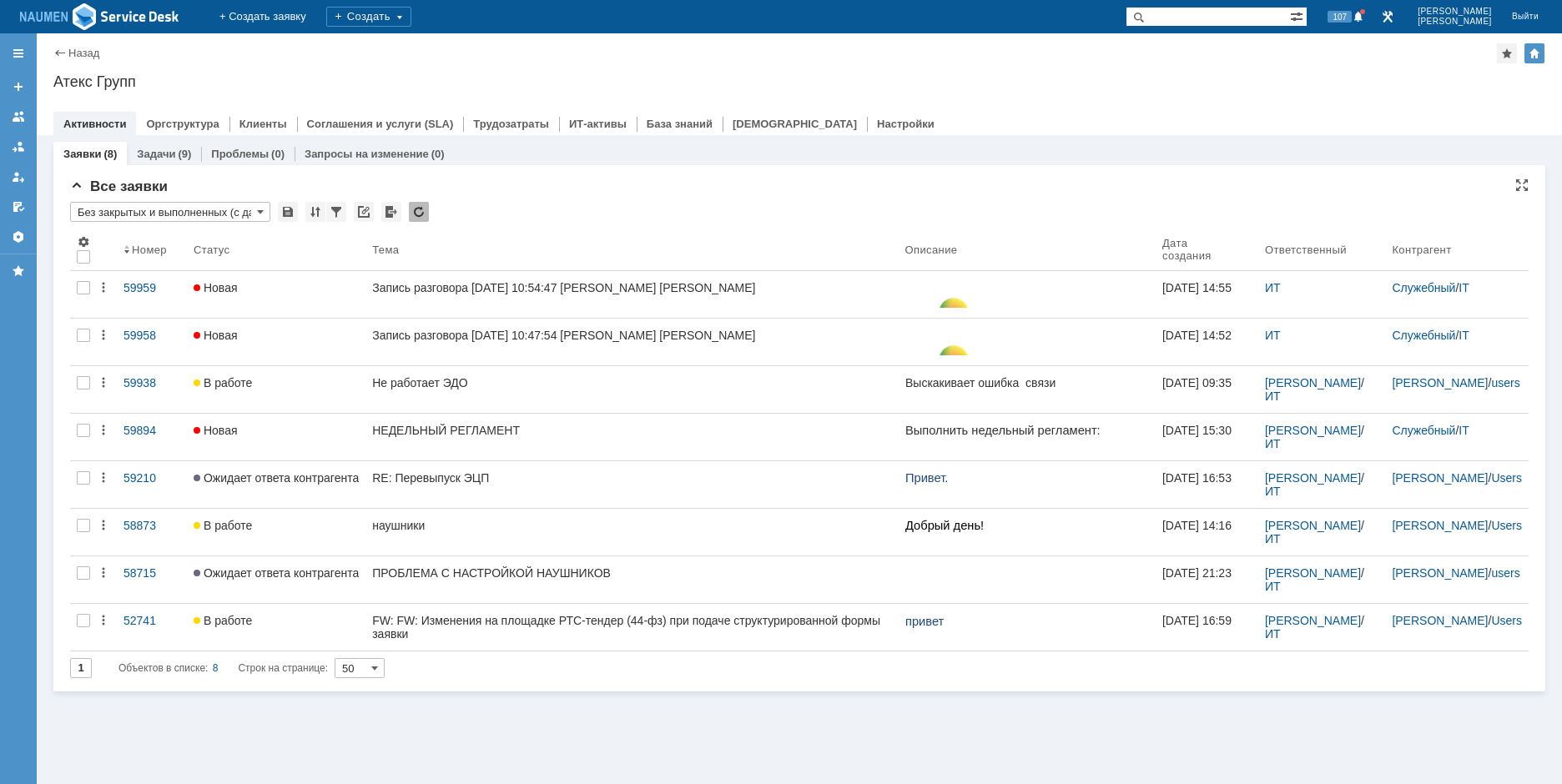
click at [1074, 149] on div "Заявки (8) Задачи (9) Проблемы (0) Запросы на изменение (0)" at bounding box center [799, 153] width 1492 height 23
click at [1250, 108] on div at bounding box center [799, 106] width 1492 height 13
click at [1116, 97] on div "Назад | Атекс Групп Атекс Групп root$101 Активности Оргструктура Клиенты Соглаш…" at bounding box center [799, 85] width 1526 height 102
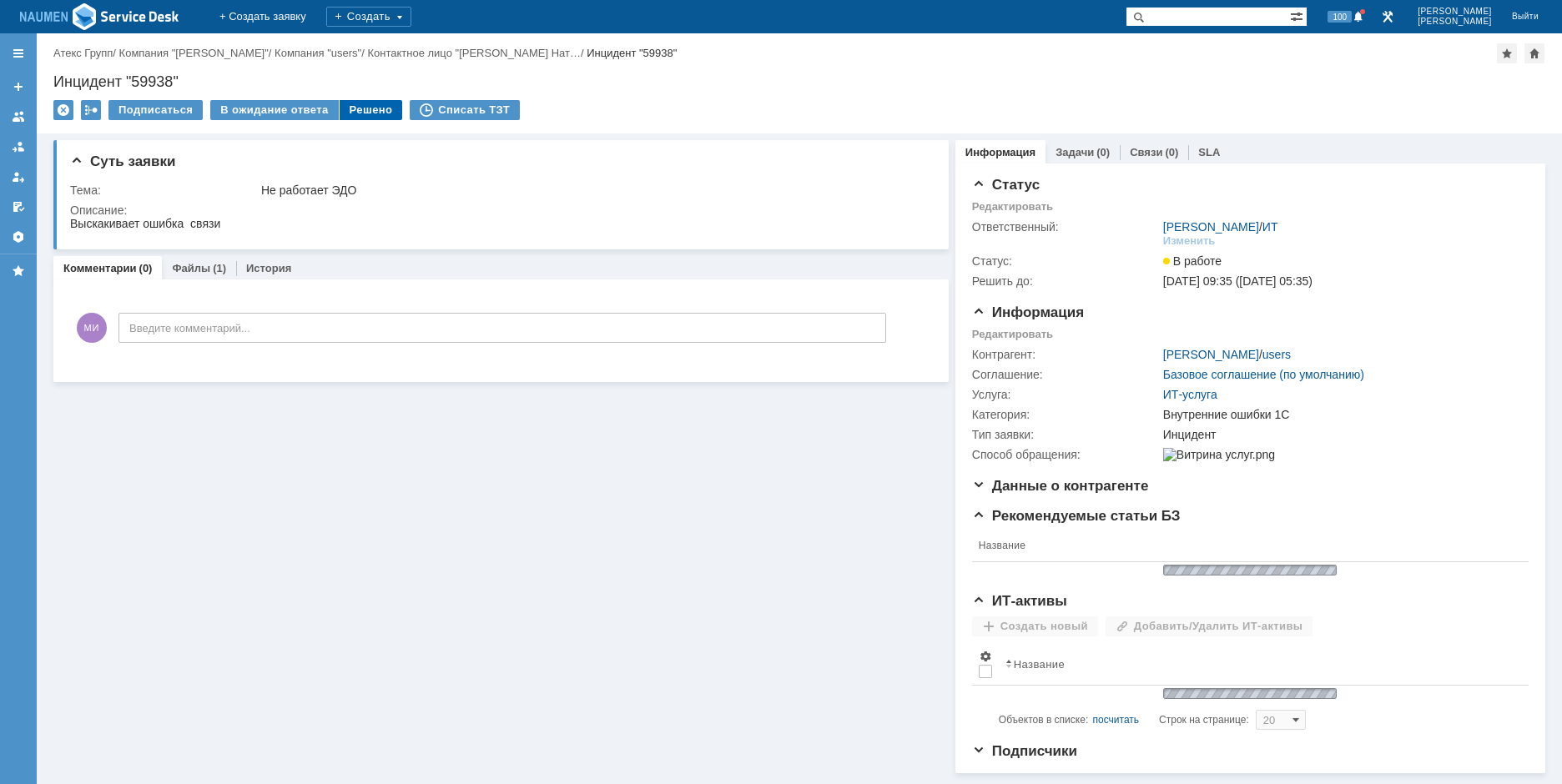
click at [355, 104] on div "Решено" at bounding box center [371, 110] width 63 height 20
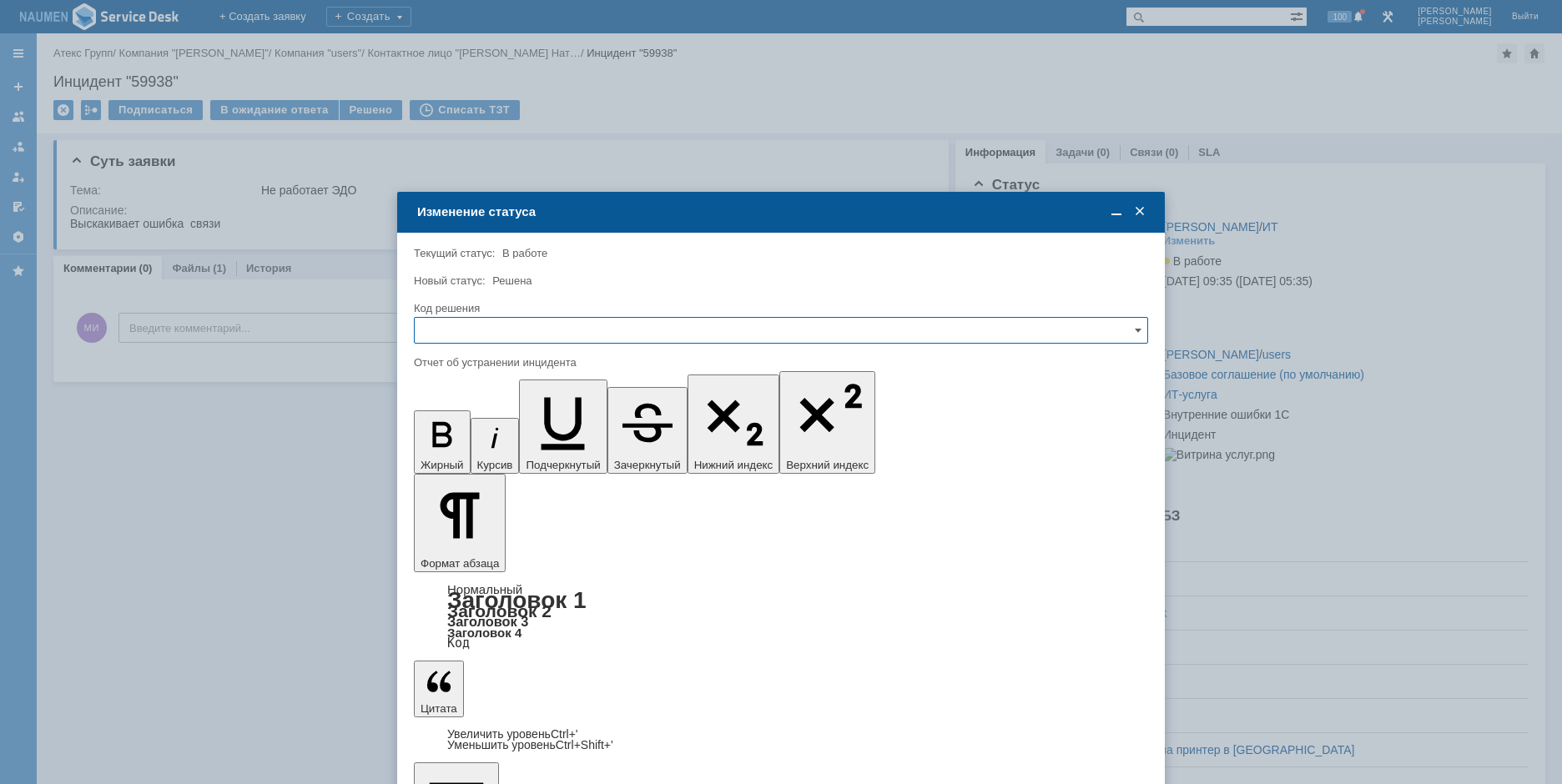
click at [486, 318] on input "text" at bounding box center [781, 330] width 734 height 27
click at [481, 436] on div "Решено" at bounding box center [781, 443] width 733 height 27
type input "Решено"
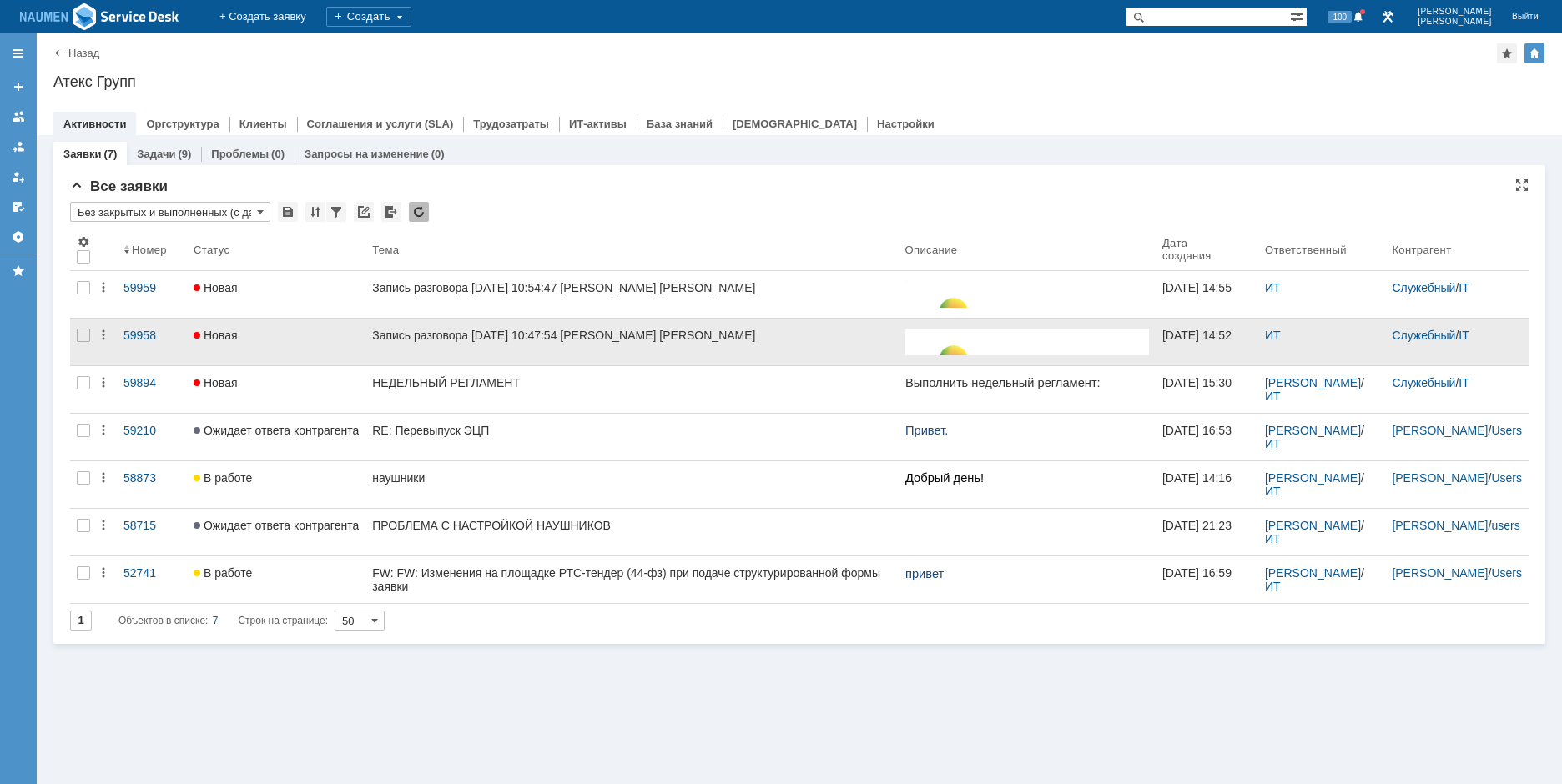
click at [86, 345] on div at bounding box center [83, 342] width 27 height 47
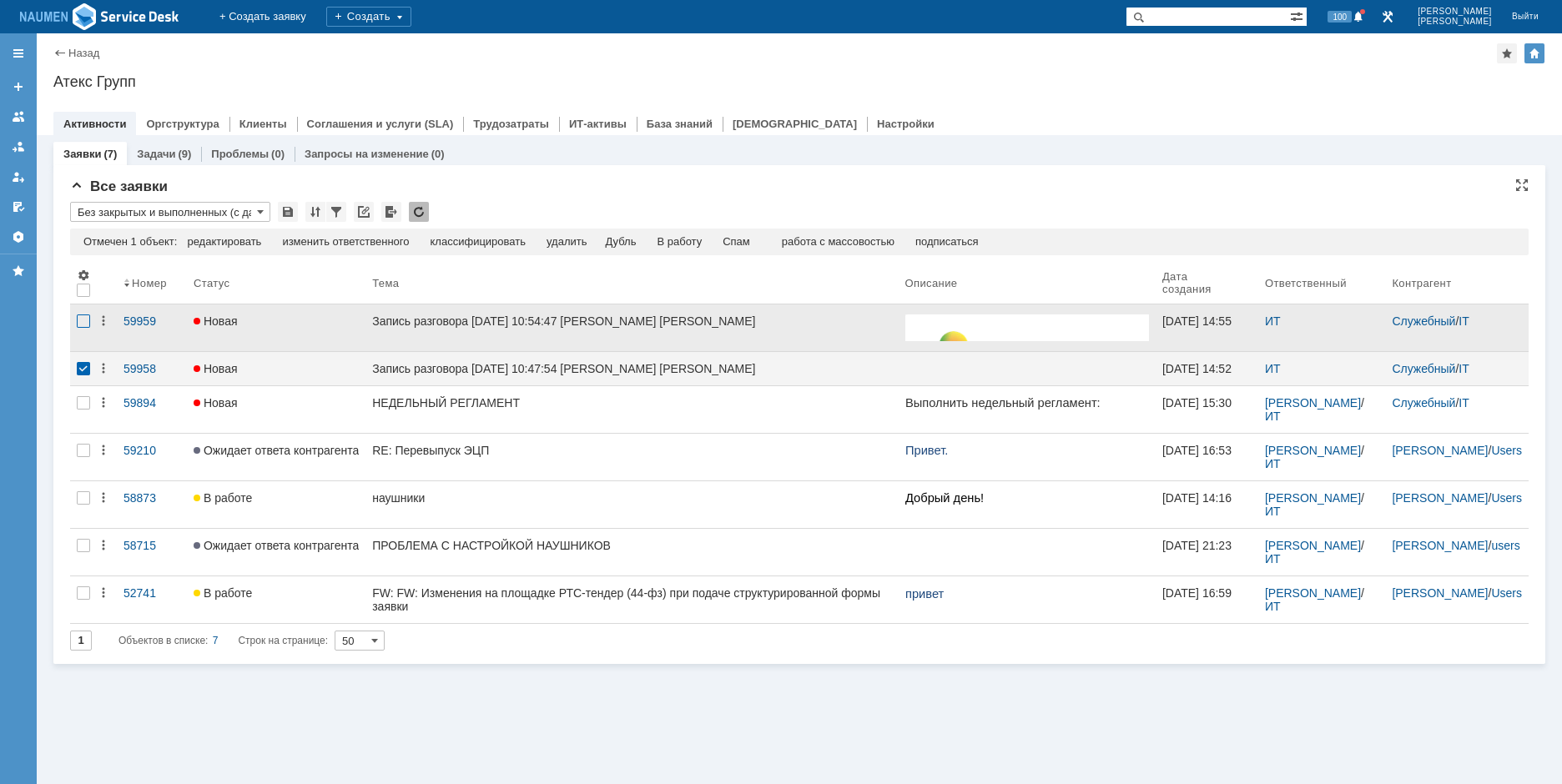
click at [86, 318] on div at bounding box center [83, 320] width 13 height 13
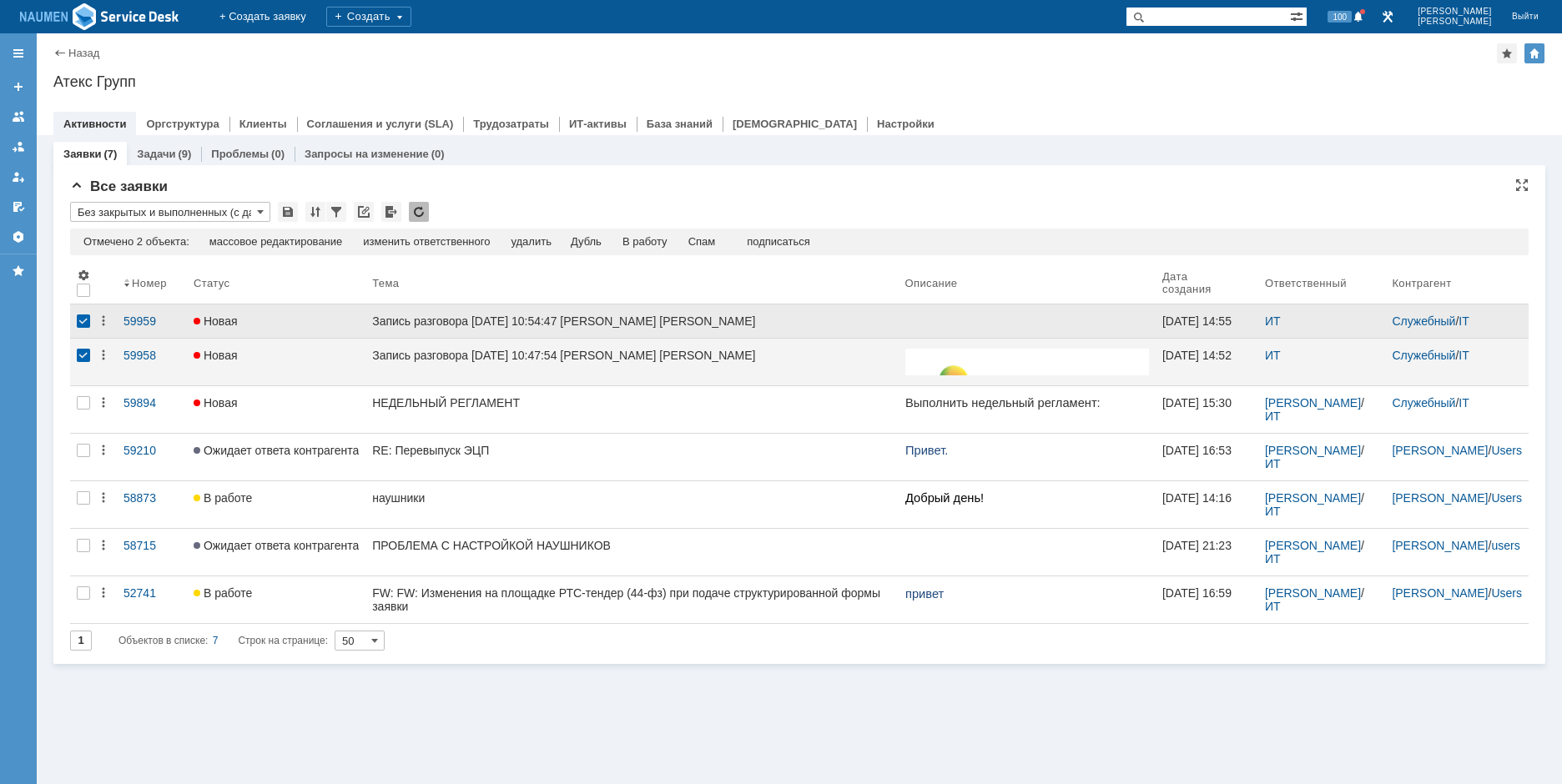
click at [78, 323] on div at bounding box center [83, 320] width 13 height 13
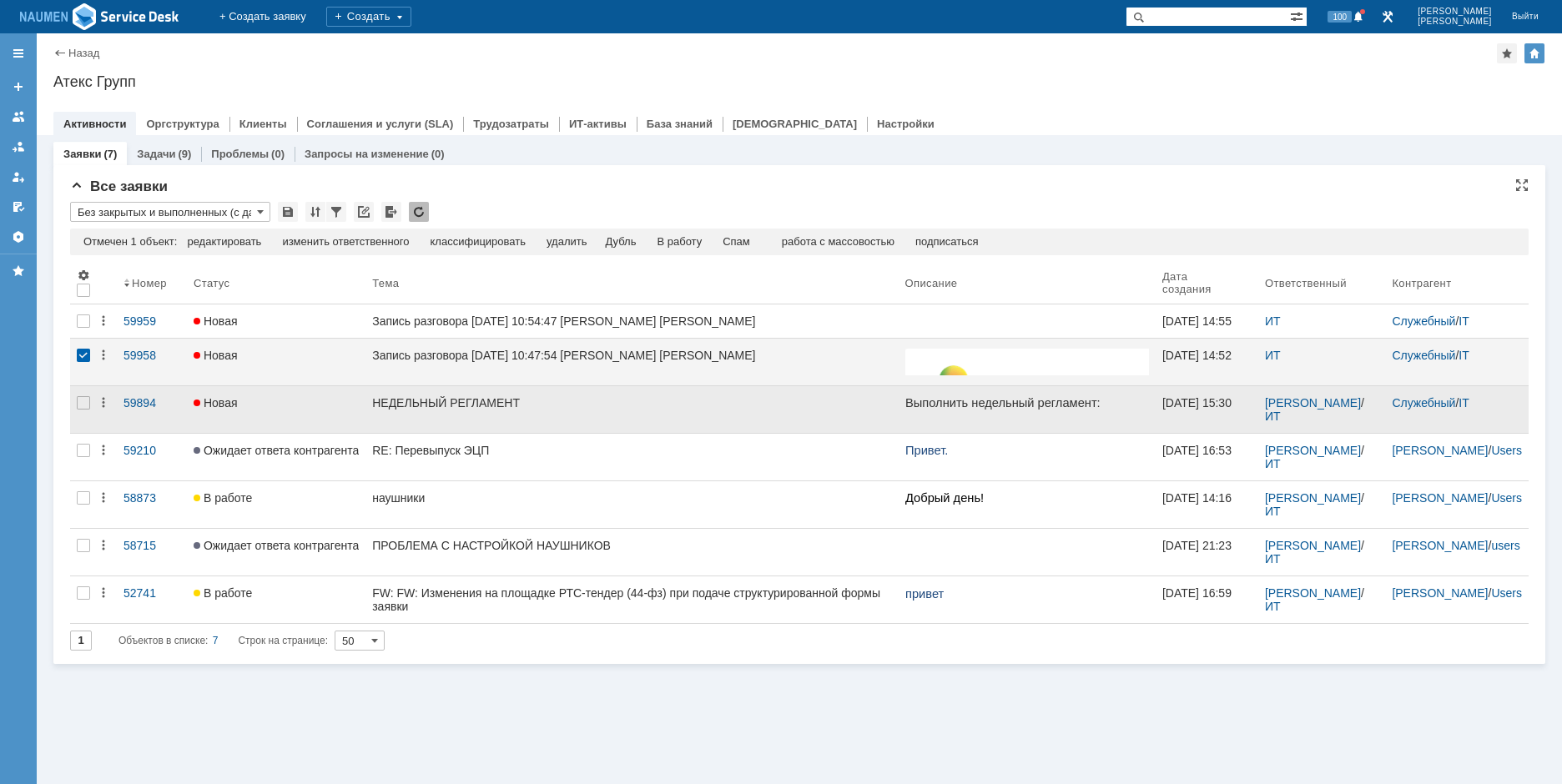
click at [84, 362] on div at bounding box center [83, 355] width 13 height 13
